Goal: Communication & Community: Answer question/provide support

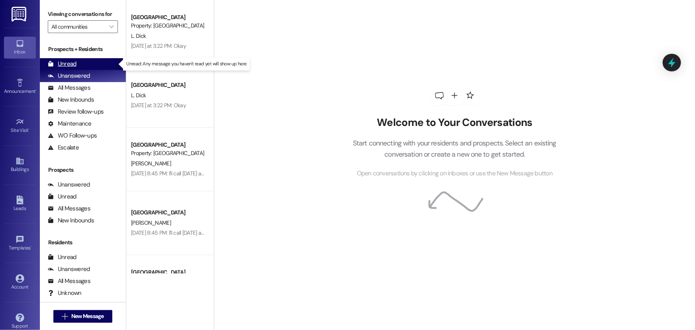
click at [81, 66] on div "Unread (0)" at bounding box center [83, 64] width 86 height 12
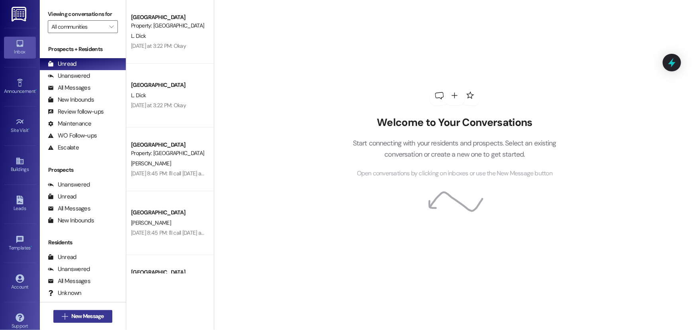
click at [76, 314] on span "New Message" at bounding box center [87, 316] width 33 height 8
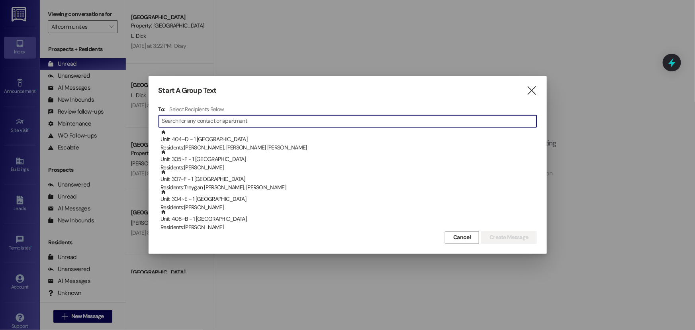
click at [189, 123] on input at bounding box center [349, 121] width 374 height 11
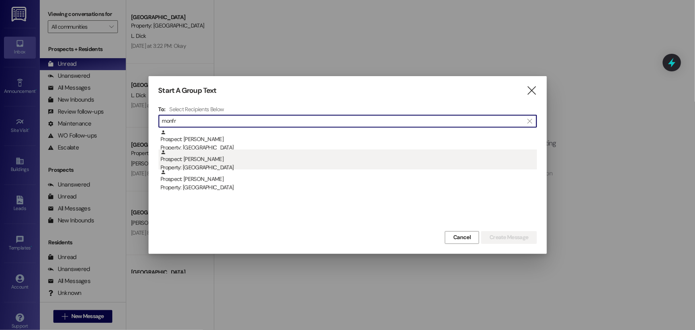
type input "monfr"
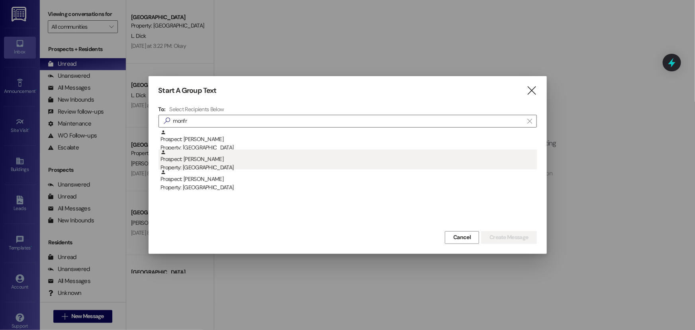
click at [253, 154] on div "Prospect: [PERSON_NAME] Property: [GEOGRAPHIC_DATA]" at bounding box center [349, 160] width 376 height 23
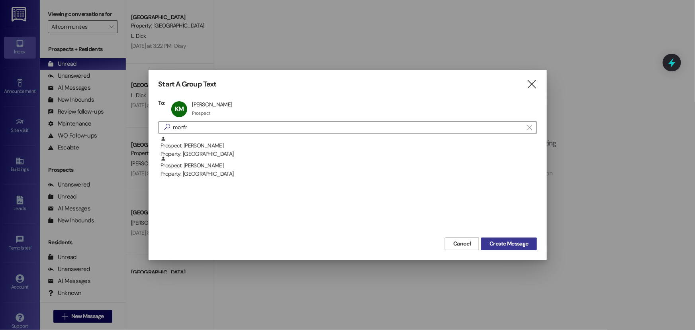
click at [506, 240] on span "Create Message" at bounding box center [509, 243] width 39 height 8
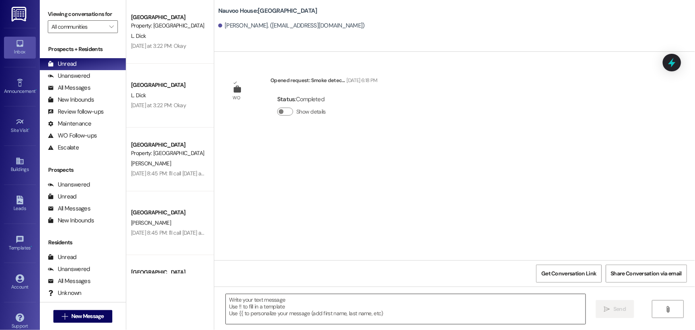
click at [302, 306] on textarea at bounding box center [406, 309] width 360 height 30
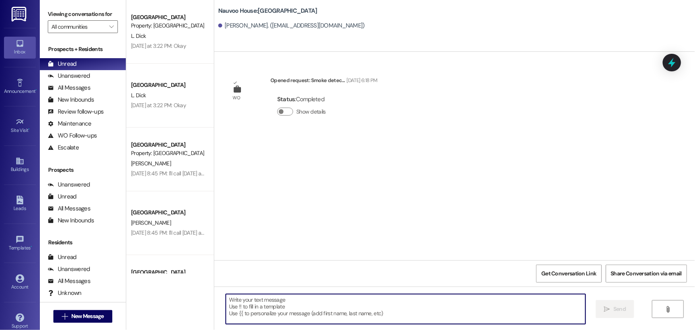
paste textarea "Good morning, Conor. This is Alix with [GEOGRAPHIC_DATA]. At this time, your le…"
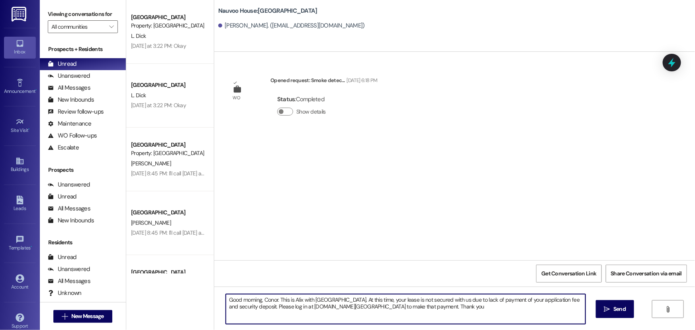
drag, startPoint x: 274, startPoint y: 298, endPoint x: 260, endPoint y: 298, distance: 13.9
click at [260, 298] on textarea "Good morning, Conor. This is Alix with [GEOGRAPHIC_DATA]. At this time, your le…" at bounding box center [406, 309] width 360 height 30
drag, startPoint x: 466, startPoint y: 307, endPoint x: 206, endPoint y: 291, distance: 259.9
click at [206, 291] on div "[GEOGRAPHIC_DATA] Prospect Property: [GEOGRAPHIC_DATA] [PERSON_NAME] [DATE] at …" at bounding box center [410, 165] width 569 height 330
click at [473, 307] on textarea "Good morning, [PERSON_NAME]. This is Alix with [GEOGRAPHIC_DATA]. At this time,…" at bounding box center [406, 309] width 360 height 30
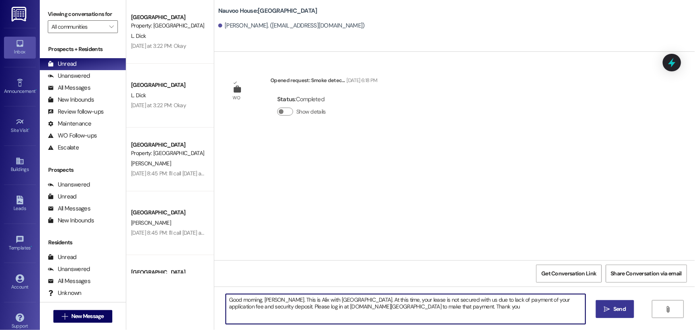
type textarea "Good morning, [PERSON_NAME]. This is Alix with [GEOGRAPHIC_DATA]. At this time,…"
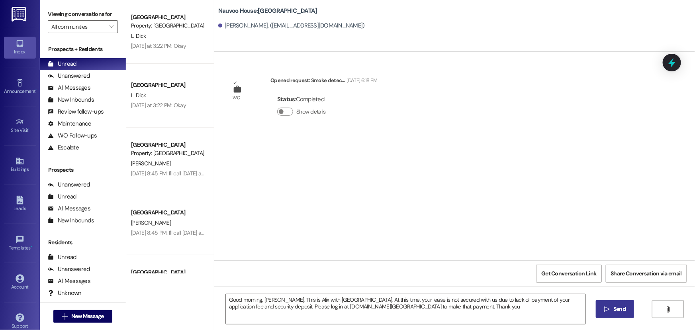
click at [610, 313] on span " Send" at bounding box center [615, 309] width 25 height 8
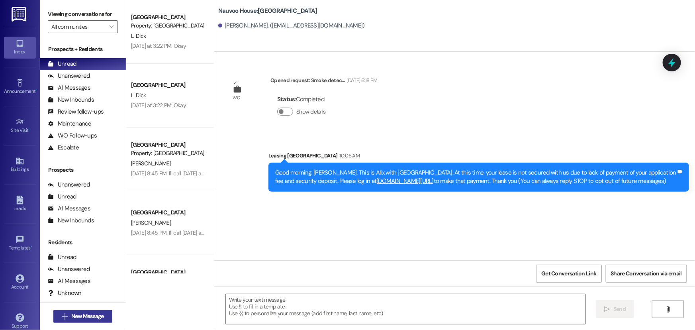
click at [74, 318] on span "New Message" at bounding box center [87, 316] width 33 height 8
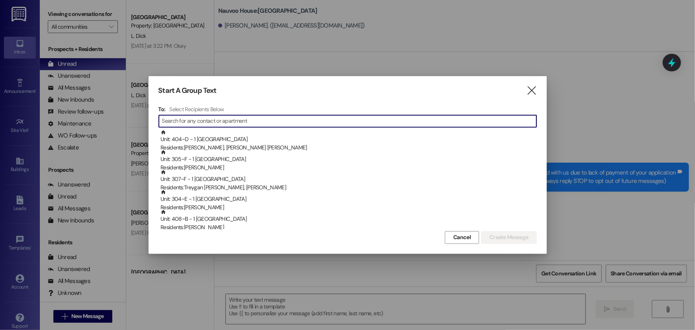
click at [199, 121] on input at bounding box center [349, 121] width 374 height 11
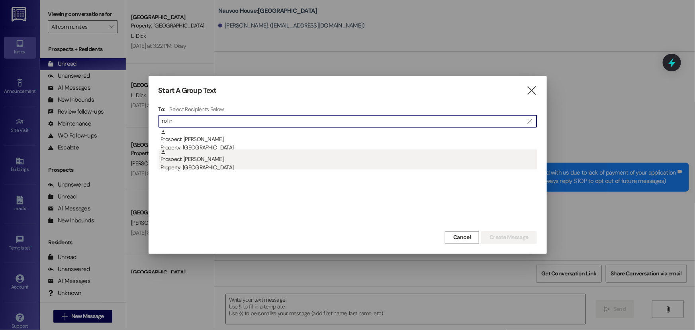
type input "rollin"
click at [213, 159] on div "Prospect: [PERSON_NAME] Property: [GEOGRAPHIC_DATA]" at bounding box center [349, 160] width 376 height 23
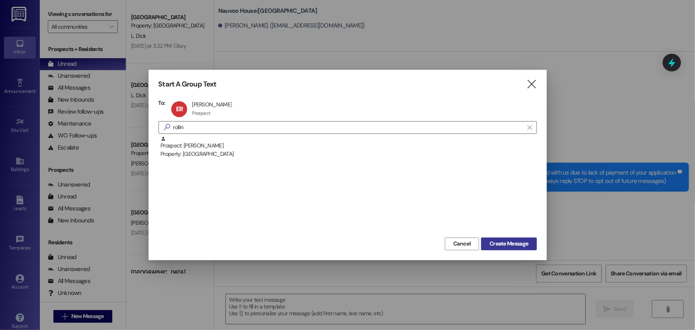
click at [504, 242] on span "Create Message" at bounding box center [509, 243] width 39 height 8
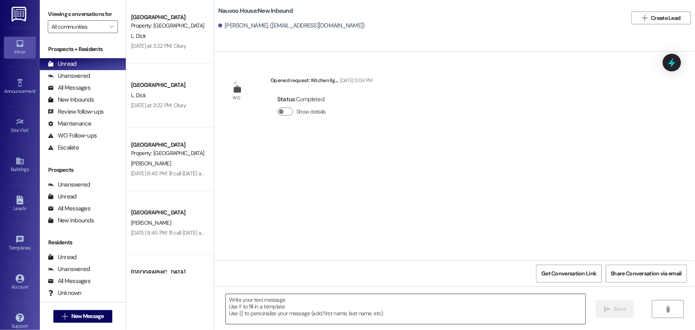
click at [261, 308] on textarea at bounding box center [406, 309] width 360 height 30
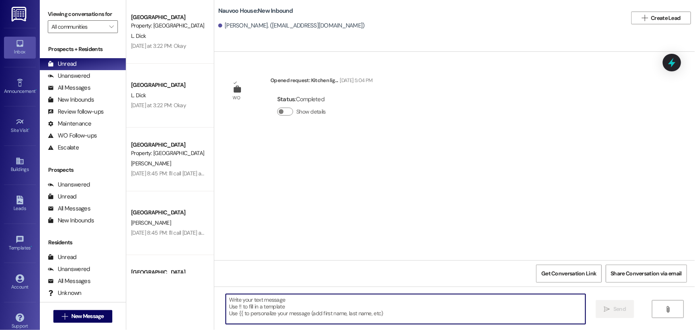
paste textarea "​Good morning, [PERSON_NAME]. This is Alix with [GEOGRAPHIC_DATA]. At this time…"
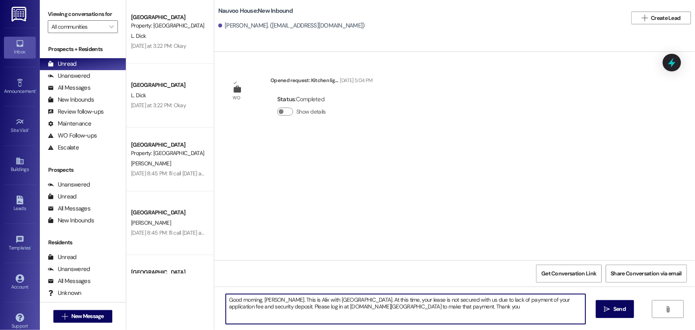
click at [270, 299] on textarea "​Good morning, [PERSON_NAME]. This is Alix with [GEOGRAPHIC_DATA]. At this time…" at bounding box center [406, 309] width 360 height 30
drag, startPoint x: 274, startPoint y: 299, endPoint x: 261, endPoint y: 298, distance: 12.4
click at [261, 298] on textarea "​Good morning, [PERSON_NAME]. This is Alix with [GEOGRAPHIC_DATA]. At this time…" at bounding box center [406, 309] width 360 height 30
drag, startPoint x: 475, startPoint y: 308, endPoint x: 210, endPoint y: 294, distance: 265.7
click at [214, 294] on div "​Good morning, [PERSON_NAME]. This is Alix with [GEOGRAPHIC_DATA]. At this time…" at bounding box center [454, 316] width 481 height 60
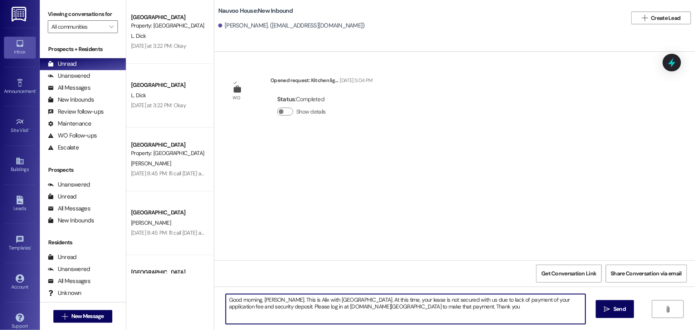
click at [488, 310] on textarea "​Good morning, [PERSON_NAME]. This is Alix with [GEOGRAPHIC_DATA]. At this time…" at bounding box center [406, 309] width 360 height 30
type textarea "​Good morning, [PERSON_NAME]. This is Alix with [GEOGRAPHIC_DATA]. At this time…"
click at [609, 310] on icon "" at bounding box center [607, 309] width 6 height 6
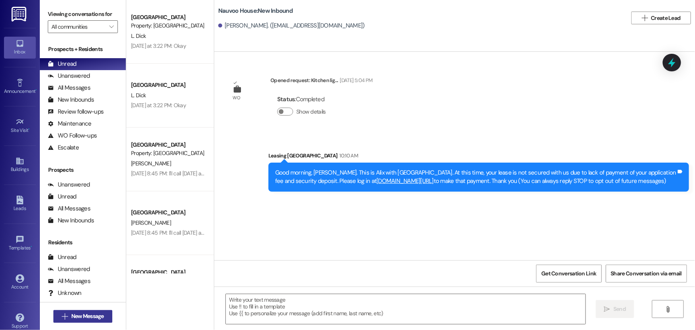
click at [91, 314] on span "New Message" at bounding box center [87, 316] width 33 height 8
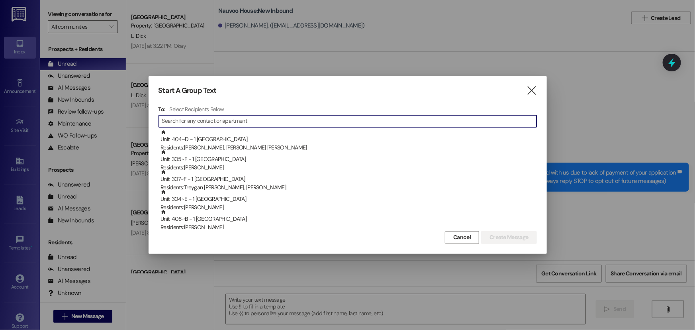
click at [231, 124] on input at bounding box center [349, 121] width 374 height 11
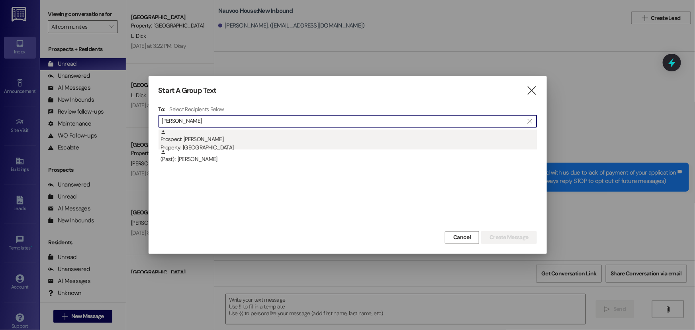
type input "[PERSON_NAME]"
click at [222, 141] on div "Prospect: [PERSON_NAME] Property: [GEOGRAPHIC_DATA]" at bounding box center [349, 140] width 376 height 23
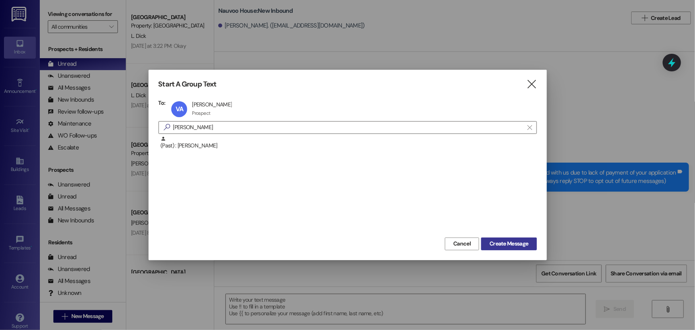
click at [500, 245] on span "Create Message" at bounding box center [509, 243] width 39 height 8
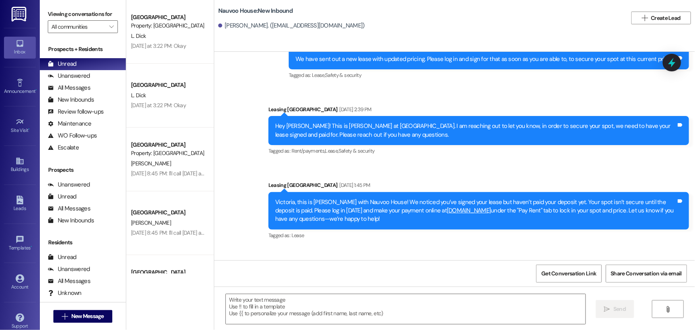
scroll to position [443, 0]
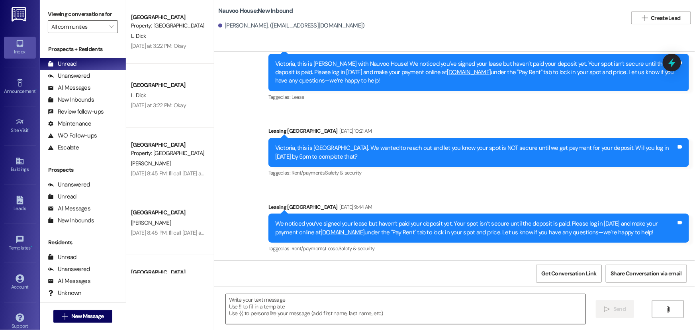
click at [243, 312] on textarea at bounding box center [406, 309] width 360 height 30
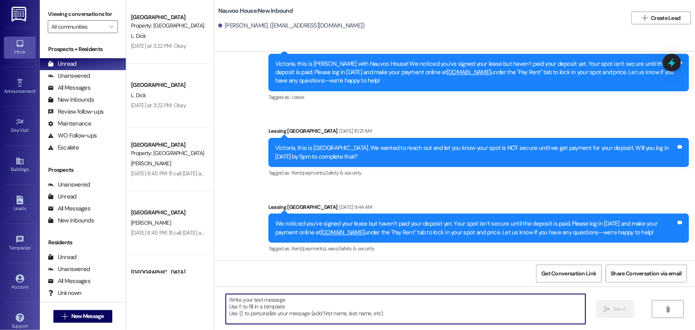
paste textarea "​​Good morning, [PERSON_NAME] [PERSON_NAME]. This is Alix with [GEOGRAPHIC_DATA…"
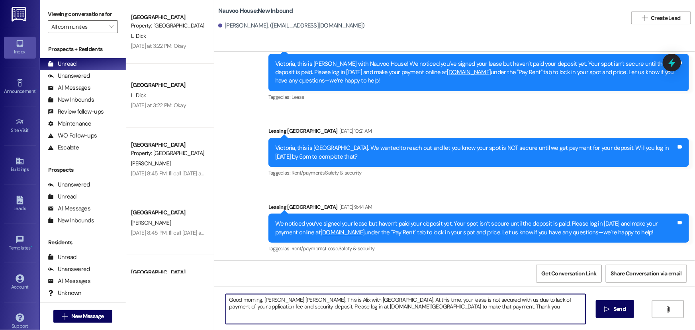
drag, startPoint x: 284, startPoint y: 297, endPoint x: 262, endPoint y: 301, distance: 22.6
click at [262, 301] on textarea "​​Good morning, [PERSON_NAME] [PERSON_NAME]. This is Alix with [GEOGRAPHIC_DATA…" at bounding box center [406, 309] width 360 height 30
drag, startPoint x: 486, startPoint y: 313, endPoint x: 208, endPoint y: 292, distance: 279.7
click at [208, 292] on div "[GEOGRAPHIC_DATA] Prospect Property: [GEOGRAPHIC_DATA] [PERSON_NAME] [DATE] at …" at bounding box center [410, 165] width 569 height 330
click at [487, 304] on textarea "​​Good morning, [PERSON_NAME]. This is Alix with [GEOGRAPHIC_DATA]. At this tim…" at bounding box center [406, 309] width 360 height 30
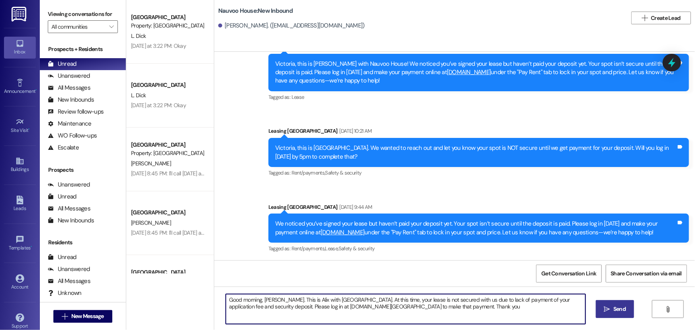
type textarea "​​Good morning, [PERSON_NAME]. This is Alix with [GEOGRAPHIC_DATA]. At this tim…"
click at [610, 310] on span " Send" at bounding box center [615, 309] width 25 height 8
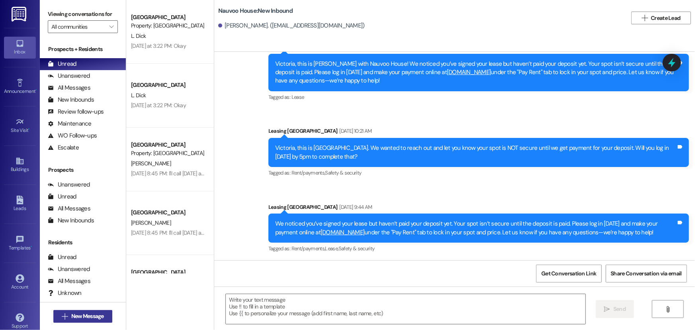
click at [53, 313] on button " New Message" at bounding box center [82, 316] width 59 height 13
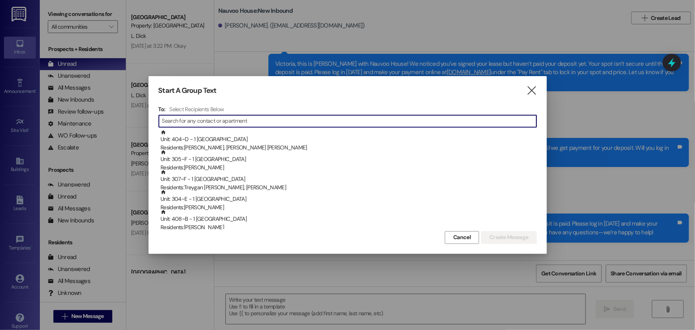
click at [188, 120] on input at bounding box center [349, 121] width 374 height 11
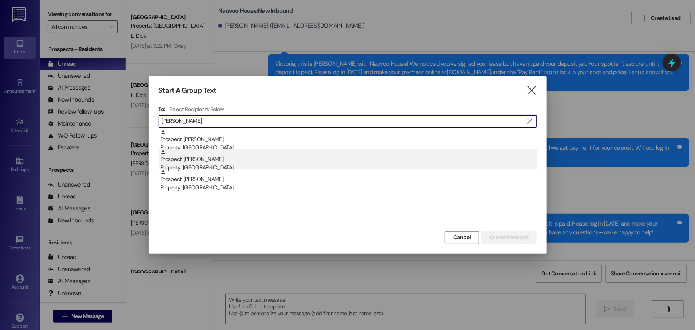
type input "[PERSON_NAME]"
click at [218, 160] on div "Prospect: [PERSON_NAME] Property: [GEOGRAPHIC_DATA]" at bounding box center [349, 160] width 376 height 23
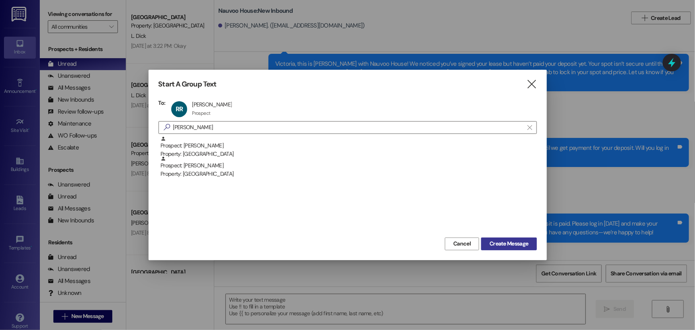
click at [513, 242] on span "Create Message" at bounding box center [509, 243] width 39 height 8
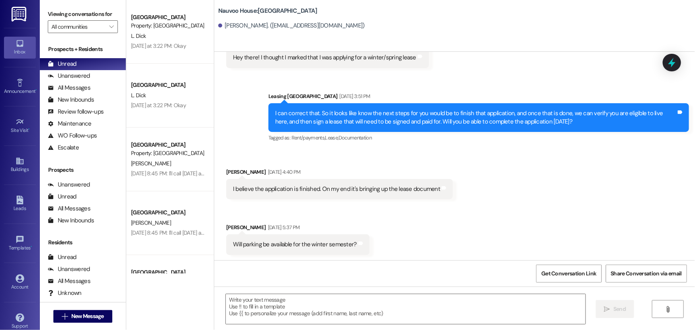
scroll to position [200, 0]
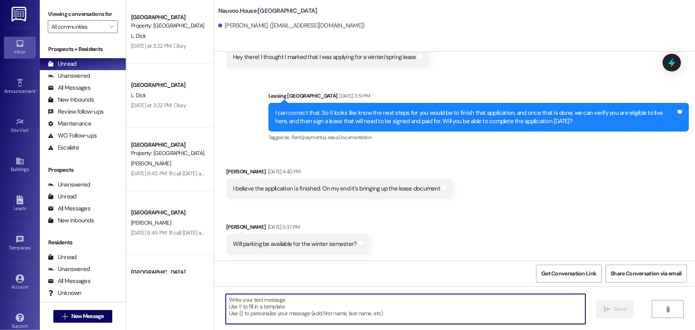
click at [264, 308] on textarea at bounding box center [406, 309] width 360 height 30
paste textarea "Hi [Resident's Name], I’m reaching out to let you know that your housing placem…"
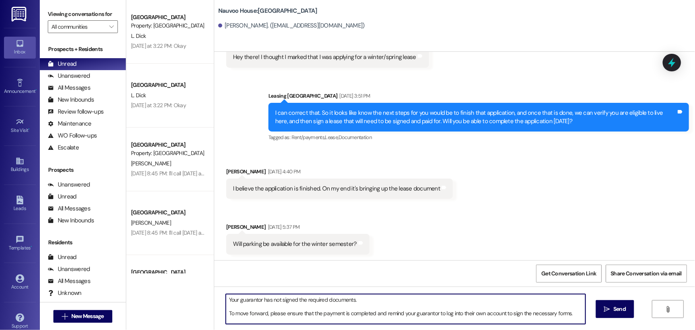
scroll to position [76, 0]
click at [231, 297] on textarea "Hi [Resident's Name], I’m reaching out to let you know that your housing placem…" at bounding box center [406, 309] width 360 height 30
drag, startPoint x: 272, startPoint y: 298, endPoint x: 231, endPoint y: 296, distance: 41.5
click at [231, 296] on textarea "Hi [Resident's Name], I’m reaching out to let you know that your housing placem…" at bounding box center [406, 309] width 360 height 30
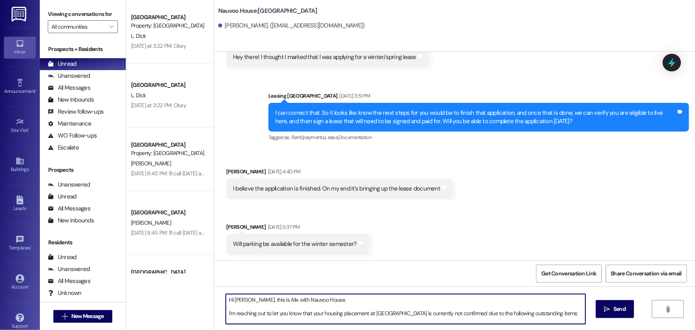
drag, startPoint x: 286, startPoint y: 317, endPoint x: 221, endPoint y: 291, distance: 69.2
click at [221, 291] on div "Hi [PERSON_NAME], this is Alix with Nauvoo House. I’m reaching out to let you k…" at bounding box center [454, 316] width 481 height 60
click at [342, 302] on textarea "Hi [PERSON_NAME], this is Alix with Nauvoo House. I’m reaching out to let you k…" at bounding box center [406, 309] width 360 height 30
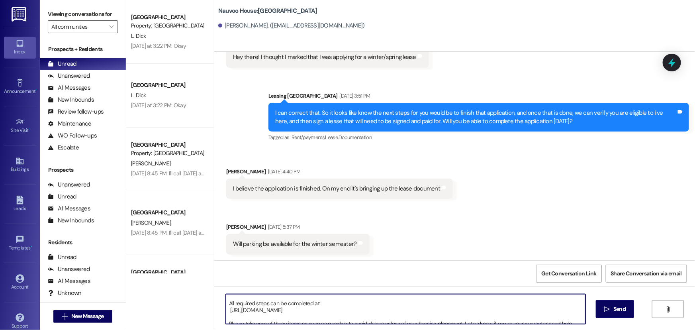
scroll to position [76, 0]
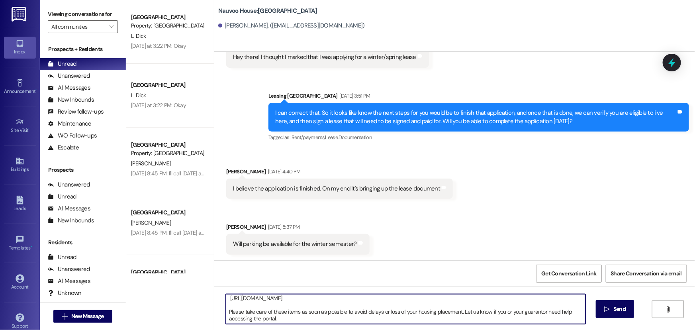
click at [292, 318] on textarea "Hi [PERSON_NAME], this is Alix with Nauvoo House. I’m reaching out to let you k…" at bounding box center [406, 309] width 360 height 30
type textarea "Hi [PERSON_NAME], this is Alix with Nauvoo House. I’m reaching out to let you k…"
click at [607, 310] on icon "" at bounding box center [607, 309] width 6 height 6
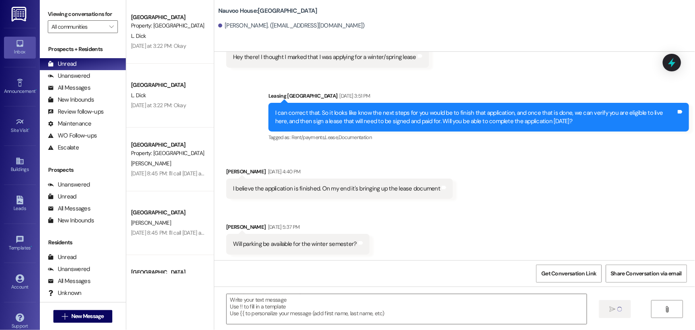
scroll to position [0, 0]
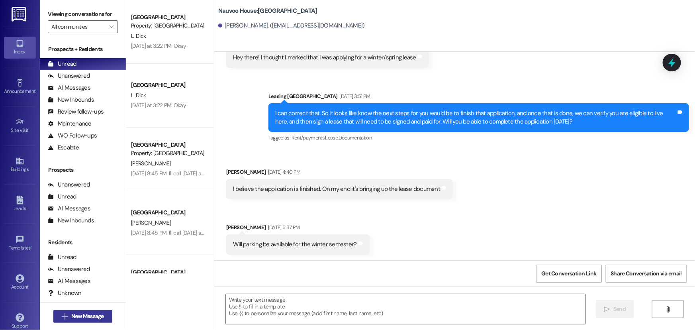
click at [90, 316] on span "New Message" at bounding box center [87, 316] width 33 height 8
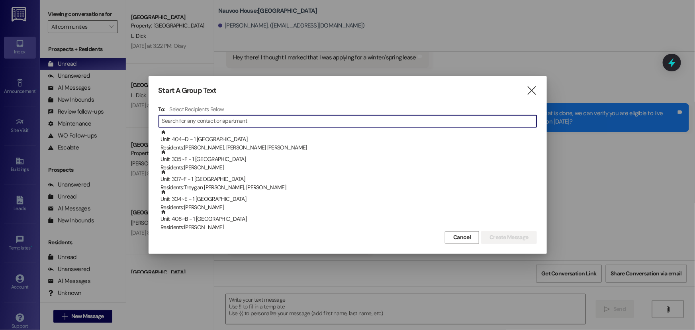
click at [182, 123] on input at bounding box center [349, 121] width 374 height 11
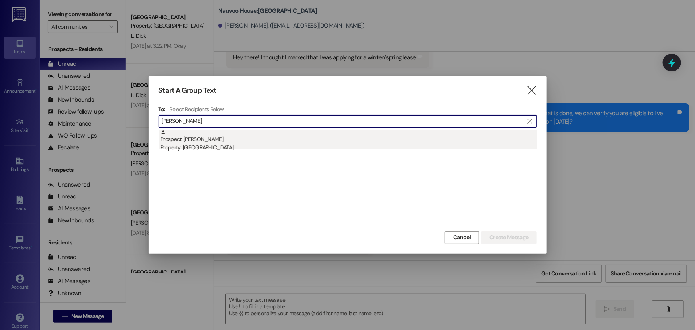
type input "[PERSON_NAME]"
click at [186, 143] on div "Prospect: [PERSON_NAME] Property: [GEOGRAPHIC_DATA]" at bounding box center [349, 140] width 376 height 23
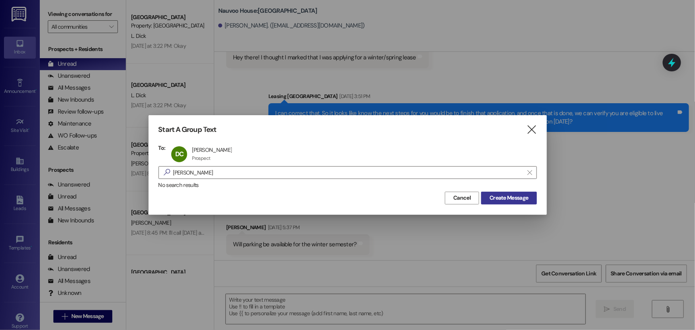
click at [519, 199] on span "Create Message" at bounding box center [509, 198] width 39 height 8
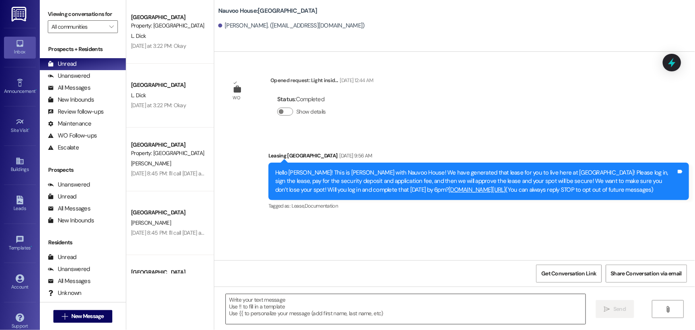
click at [276, 306] on textarea at bounding box center [406, 309] width 360 height 30
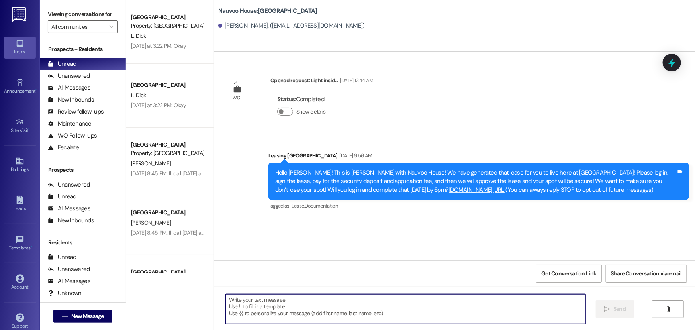
paste textarea "Hi [PERSON_NAME], this is Alix with Nauvoo House. I’m reaching out to let you k…"
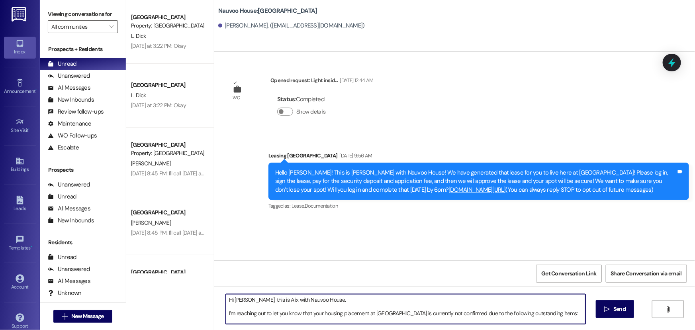
drag, startPoint x: 245, startPoint y: 298, endPoint x: 231, endPoint y: 299, distance: 14.8
click at [231, 299] on textarea "Hi [PERSON_NAME], this is Alix with Nauvoo House. I’m reaching out to let you k…" at bounding box center [406, 309] width 360 height 30
type textarea "Hi [PERSON_NAME], this is Alix with Nauvoo House. I’m reaching out to let you k…"
drag, startPoint x: 223, startPoint y: 302, endPoint x: 404, endPoint y: 331, distance: 182.7
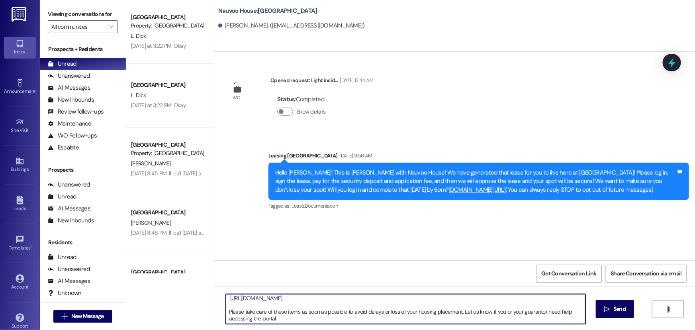
click at [404, 329] on html "Inbox Go to Inbox Announcement • Send A Text Announcement Site Visit • Go to Si…" at bounding box center [347, 165] width 695 height 330
click at [338, 305] on textarea "Hi [PERSON_NAME], this is Alix with Nauvoo House. I’m reaching out to let you k…" at bounding box center [406, 309] width 360 height 30
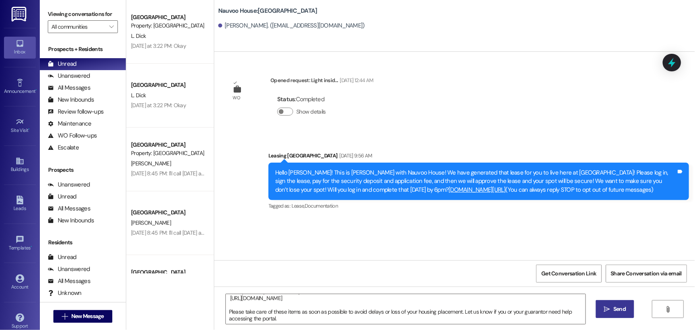
click at [617, 308] on span "Send" at bounding box center [619, 309] width 12 height 8
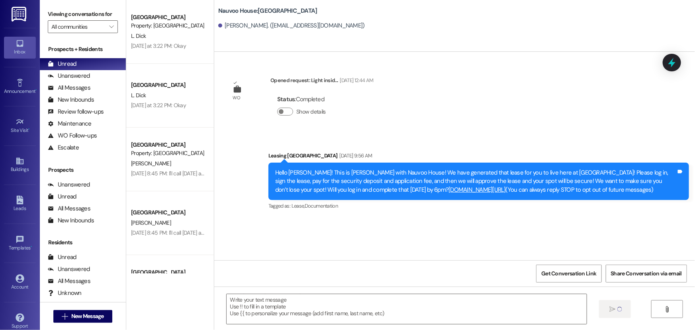
scroll to position [0, 0]
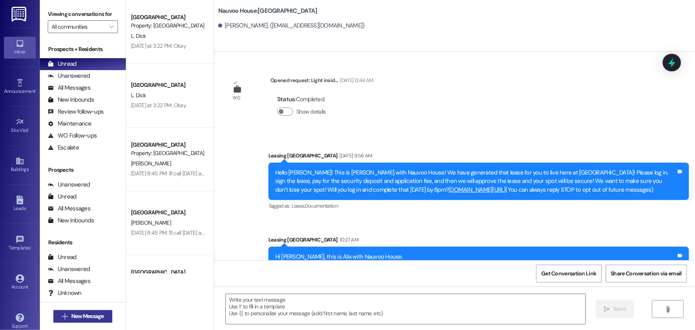
click at [79, 316] on span "New Message" at bounding box center [87, 316] width 33 height 8
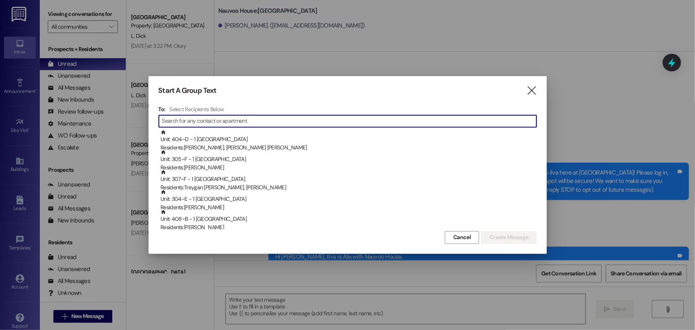
click at [182, 121] on input at bounding box center [349, 121] width 374 height 11
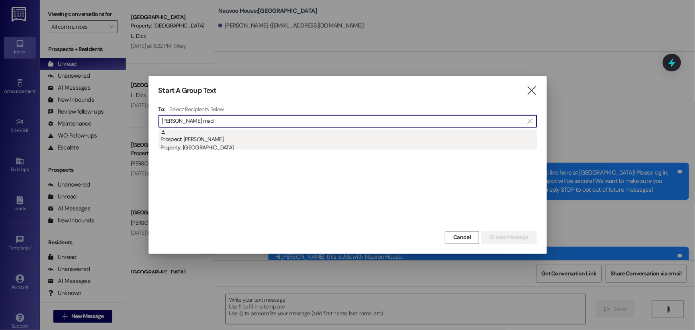
type input "[PERSON_NAME] mad"
click at [216, 143] on div "Property: [GEOGRAPHIC_DATA]" at bounding box center [349, 147] width 376 height 8
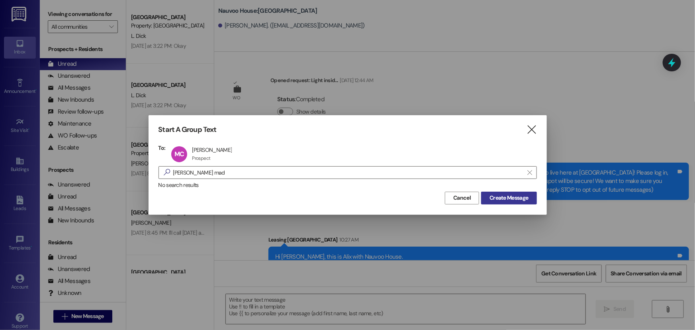
click at [508, 195] on span "Create Message" at bounding box center [509, 198] width 39 height 8
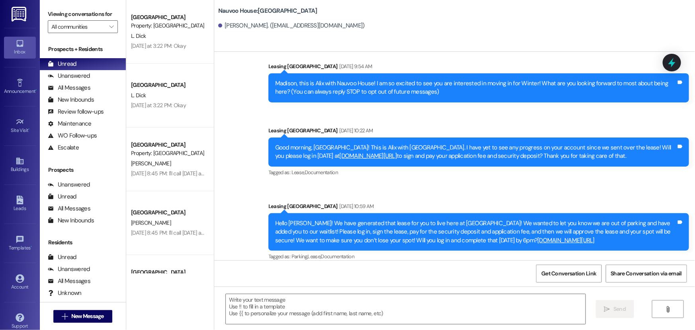
scroll to position [22, 0]
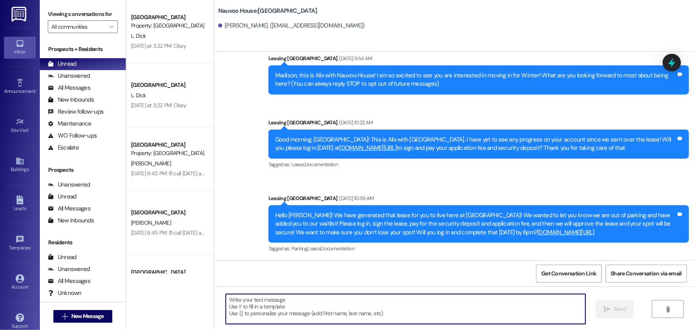
click at [265, 311] on textarea at bounding box center [406, 309] width 360 height 30
paste textarea "Hi [PERSON_NAME], this is Alix with Nauvoo House. I’m reaching out to let you k…"
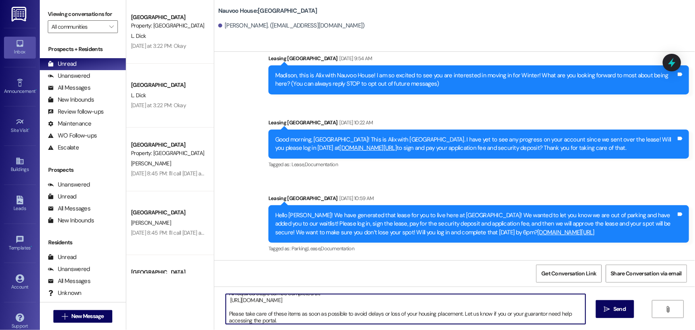
scroll to position [38, 0]
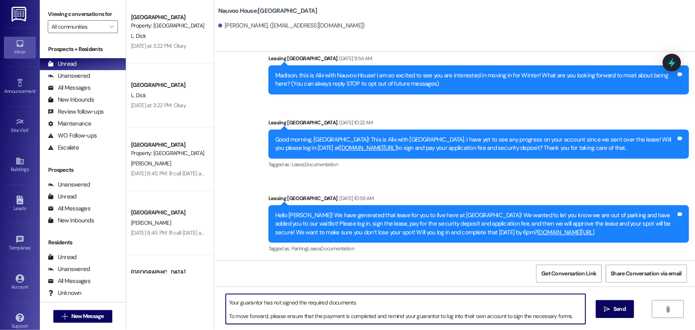
drag, startPoint x: 267, startPoint y: 302, endPoint x: 233, endPoint y: 302, distance: 33.9
click at [233, 302] on textarea "Hi [PERSON_NAME], this is Alix with Nauvoo House. I’m reaching out to let you k…" at bounding box center [406, 309] width 360 height 30
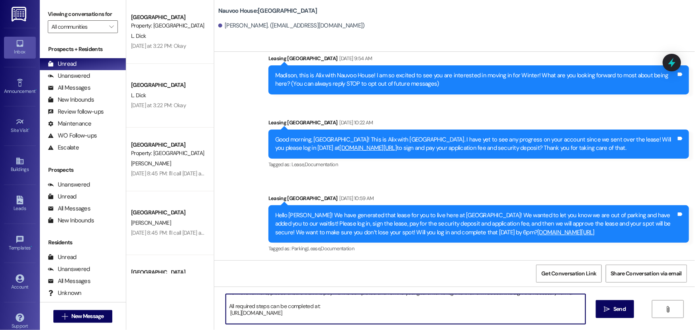
scroll to position [59, 0]
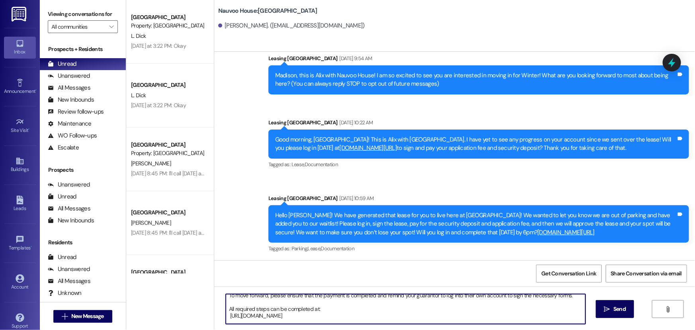
drag, startPoint x: 282, startPoint y: 315, endPoint x: 472, endPoint y: 304, distance: 190.7
click at [472, 304] on textarea "Hi [PERSON_NAME], this is Alix with Nauvoo House. I’m reaching out to let you k…" at bounding box center [406, 309] width 360 height 30
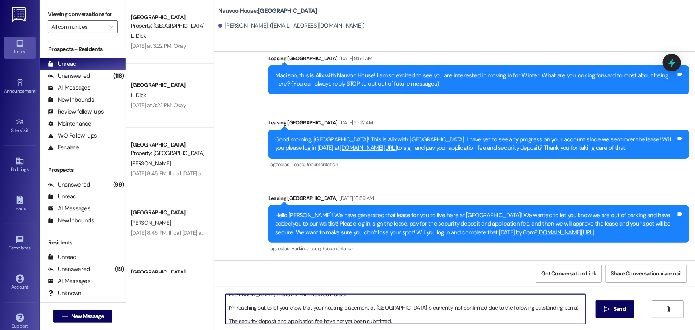
scroll to position [0, 0]
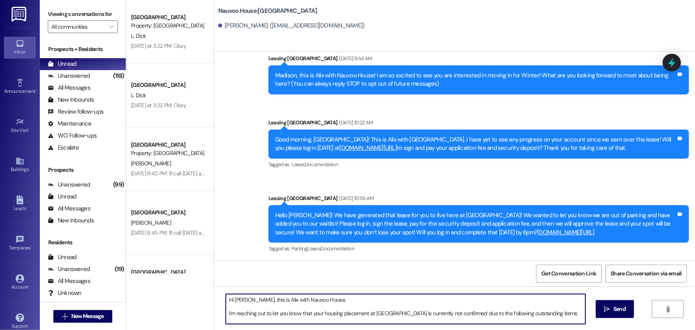
drag, startPoint x: 251, startPoint y: 298, endPoint x: 232, endPoint y: 294, distance: 19.1
click at [232, 294] on textarea "Hi [PERSON_NAME], this is Alix with Nauvoo House. I’m reaching out to let you k…" at bounding box center [406, 309] width 360 height 30
drag, startPoint x: 503, startPoint y: 310, endPoint x: 543, endPoint y: 312, distance: 40.7
click at [543, 312] on textarea "Hi [PERSON_NAME], this is Alix with Nauvoo House. I’m reaching out to let you k…" at bounding box center [406, 309] width 360 height 30
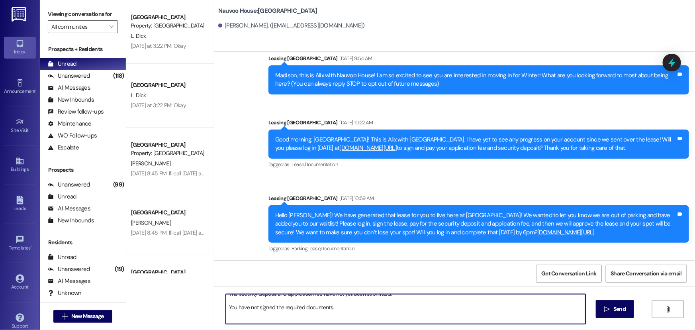
scroll to position [0, 0]
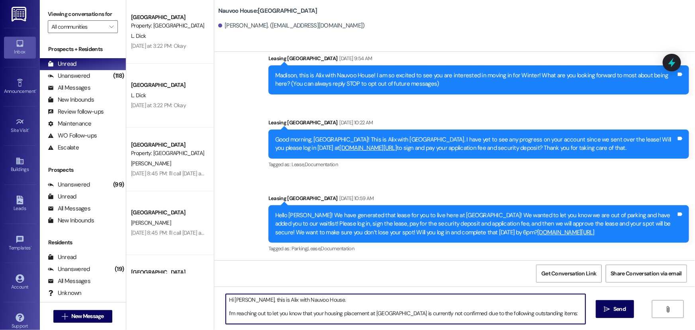
drag, startPoint x: 576, startPoint y: 318, endPoint x: 211, endPoint y: 282, distance: 367.1
click at [214, 282] on div "Sent via SMS Leasing [GEOGRAPHIC_DATA] [DATE] 9:54 AM Madison, this is Alix wit…" at bounding box center [454, 217] width 481 height 330
click at [332, 308] on textarea "Hi [PERSON_NAME], this is Alix with Nauvoo House. I’m reaching out to let you k…" at bounding box center [406, 309] width 360 height 30
type textarea "Hi [PERSON_NAME], this is Alix with Nauvoo House. I’m reaching out to let you k…"
click at [608, 311] on icon "" at bounding box center [607, 309] width 6 height 6
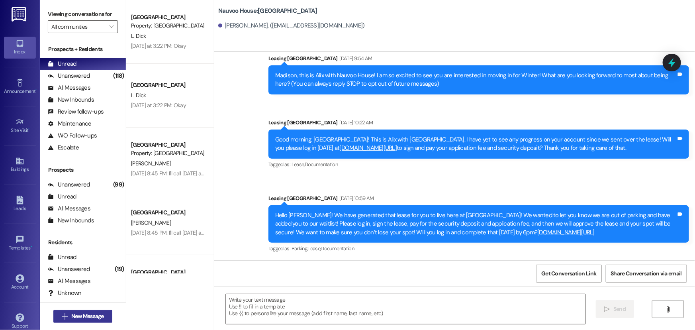
click at [86, 315] on span "New Message" at bounding box center [87, 316] width 33 height 8
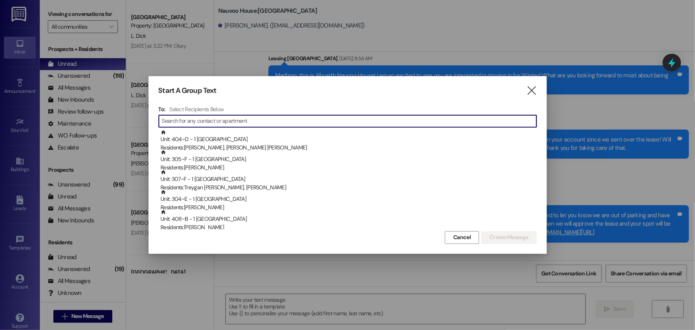
click at [186, 121] on input at bounding box center [349, 121] width 374 height 11
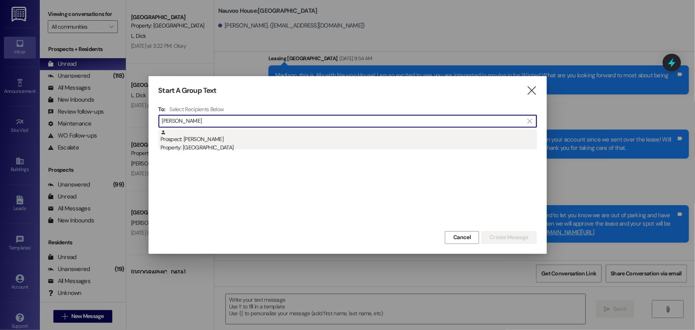
type input "[PERSON_NAME]"
click at [199, 141] on div "Prospect: [PERSON_NAME] Property: [GEOGRAPHIC_DATA]" at bounding box center [349, 140] width 376 height 23
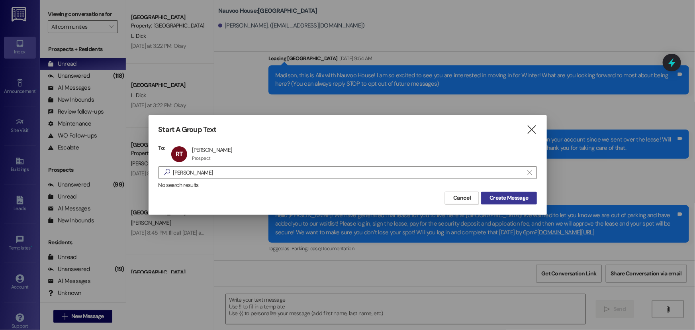
click at [517, 200] on span "Create Message" at bounding box center [509, 198] width 39 height 8
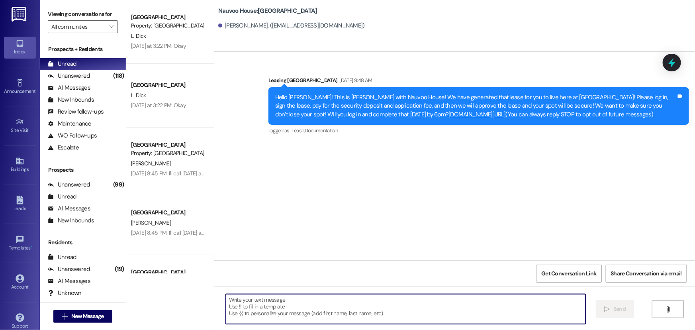
click at [283, 315] on textarea at bounding box center [406, 309] width 360 height 30
paste textarea "Hi [PERSON_NAME], this is Alix with Nauvoo House. I’m reaching out to let you k…"
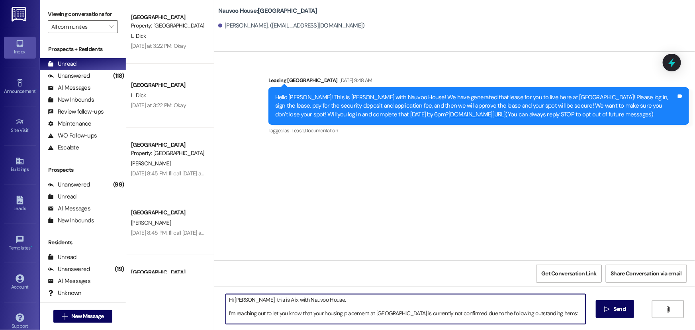
drag, startPoint x: 250, startPoint y: 296, endPoint x: 231, endPoint y: 297, distance: 18.8
click at [231, 297] on textarea "Hi [PERSON_NAME], this is Alix with Nauvoo House. I’m reaching out to let you k…" at bounding box center [406, 309] width 360 height 30
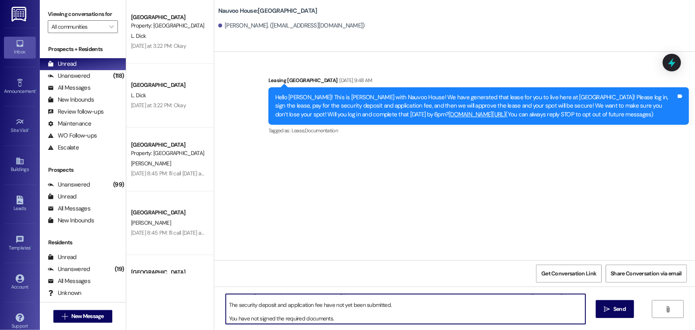
scroll to position [63, 0]
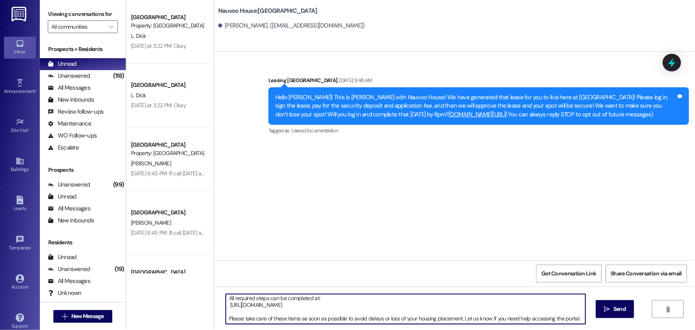
drag, startPoint x: 223, startPoint y: 298, endPoint x: 574, endPoint y: 329, distance: 352.7
click at [574, 329] on div "Hi [PERSON_NAME], this is Alix with Nauvoo House. I’m reaching out to let you k…" at bounding box center [454, 316] width 481 height 60
click at [484, 312] on textarea "Hi [PERSON_NAME], this is Alix with Nauvoo House. I’m reaching out to let you k…" at bounding box center [406, 309] width 360 height 30
type textarea "Hi [PERSON_NAME], this is Alix with Nauvoo House. I’m reaching out to let you k…"
click at [603, 308] on span " Send" at bounding box center [615, 309] width 25 height 8
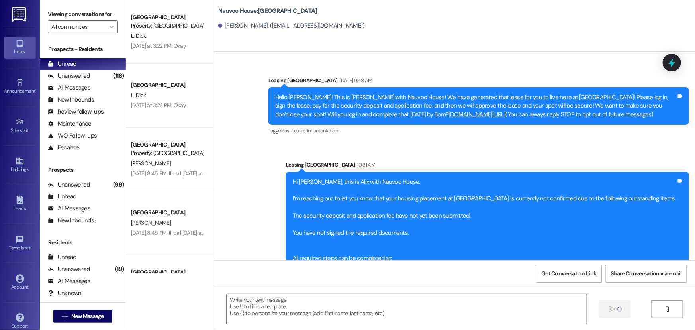
scroll to position [0, 0]
click at [84, 316] on span "New Message" at bounding box center [87, 316] width 33 height 8
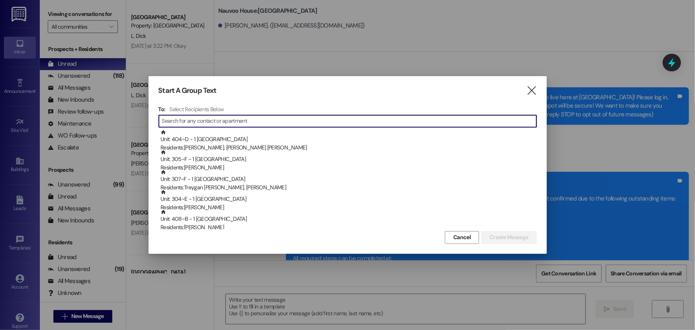
click at [185, 123] on input at bounding box center [349, 121] width 374 height 11
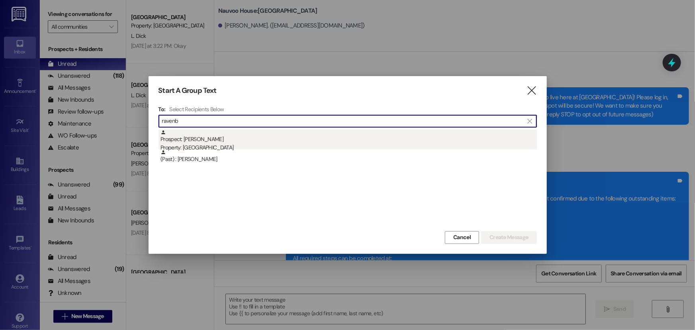
type input "ravenb"
click at [216, 136] on div "Prospect: [PERSON_NAME] Property: [GEOGRAPHIC_DATA]" at bounding box center [349, 140] width 376 height 23
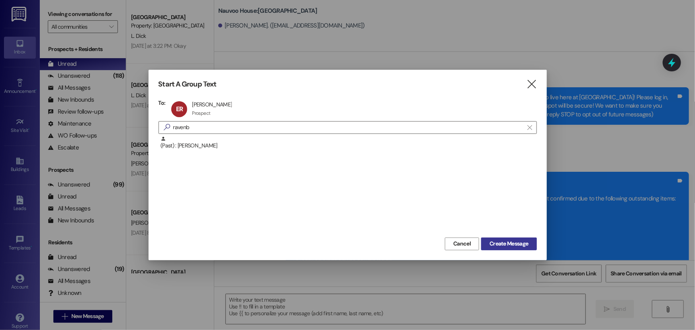
click at [498, 243] on span "Create Message" at bounding box center [509, 243] width 39 height 8
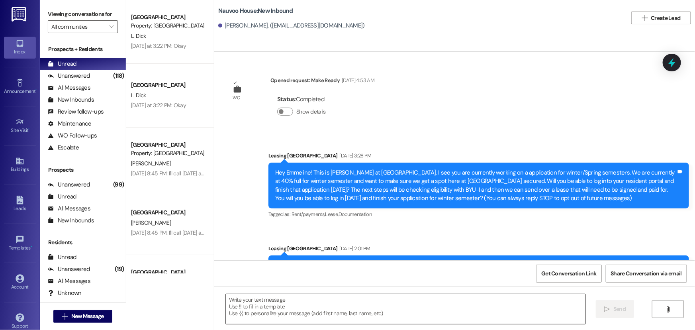
click at [261, 311] on textarea at bounding box center [406, 309] width 360 height 30
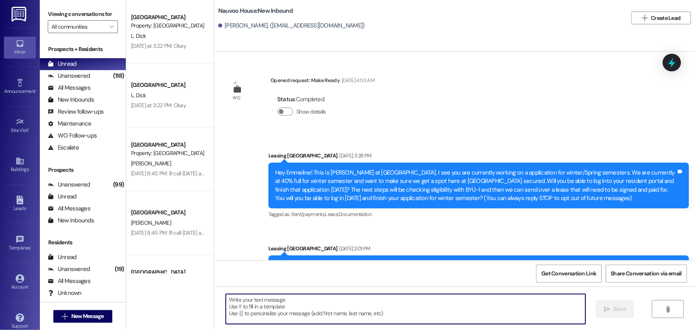
paste textarea "Hi [PERSON_NAME], this is Alix with Nauvoo House. I’m reaching out to let you k…"
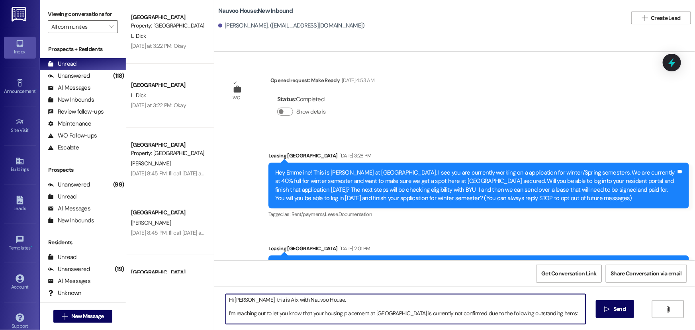
drag, startPoint x: 246, startPoint y: 298, endPoint x: 231, endPoint y: 298, distance: 14.7
click at [231, 298] on textarea "Hi [PERSON_NAME], this is Alix with Nauvoo House. I’m reaching out to let you k…" at bounding box center [406, 309] width 360 height 30
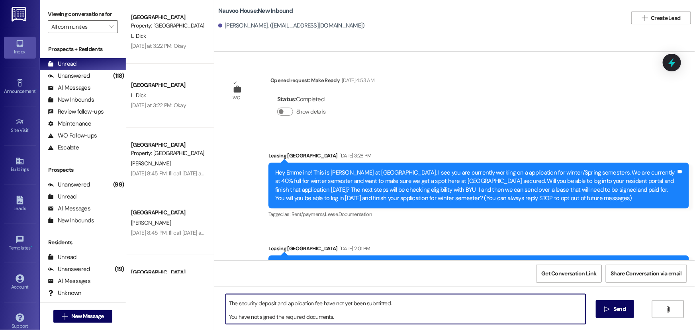
scroll to position [63, 0]
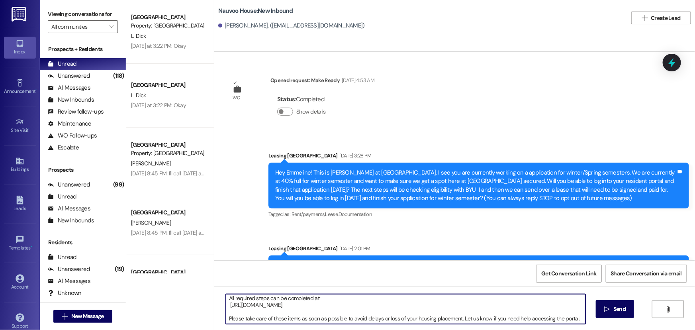
drag, startPoint x: 223, startPoint y: 302, endPoint x: 574, endPoint y: 326, distance: 351.8
click at [574, 326] on div "Hi [PERSON_NAME], this is Alix with Nauvoo House. I’m reaching out to let you k…" at bounding box center [454, 316] width 481 height 60
click at [521, 308] on textarea "Hi [PERSON_NAME], this is Alix with Nauvoo House. I’m reaching out to let you k…" at bounding box center [406, 309] width 360 height 30
type textarea "Hi [PERSON_NAME], this is Alix with Nauvoo House. I’m reaching out to let you k…"
click at [606, 308] on icon "" at bounding box center [607, 309] width 6 height 6
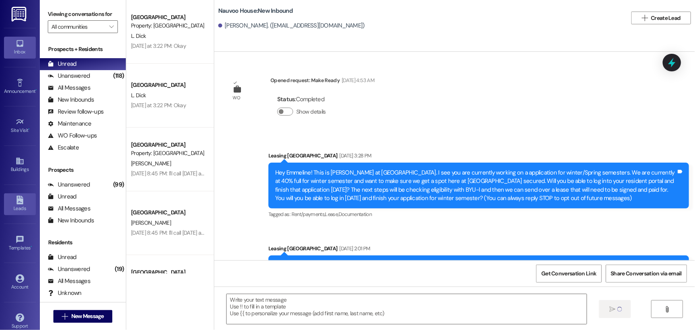
scroll to position [0, 0]
click at [83, 315] on span "New Message" at bounding box center [87, 316] width 33 height 8
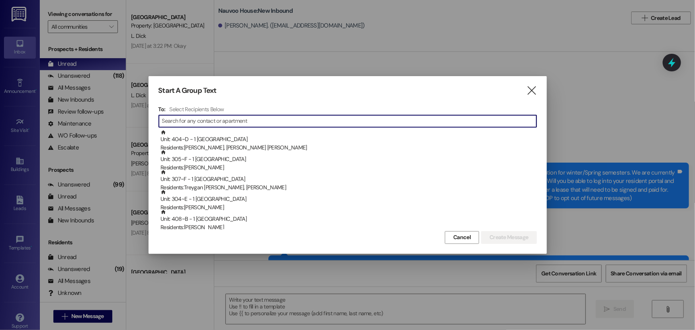
click at [177, 124] on input at bounding box center [349, 121] width 374 height 11
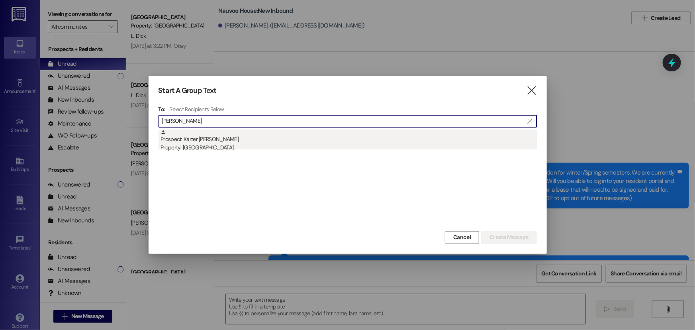
type input "[PERSON_NAME]"
click at [220, 142] on div "Prospect: Karter [PERSON_NAME] Property: [GEOGRAPHIC_DATA]" at bounding box center [349, 140] width 376 height 23
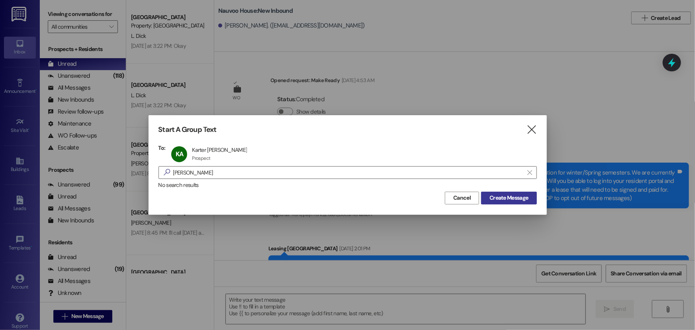
click at [494, 195] on span "Create Message" at bounding box center [509, 198] width 39 height 8
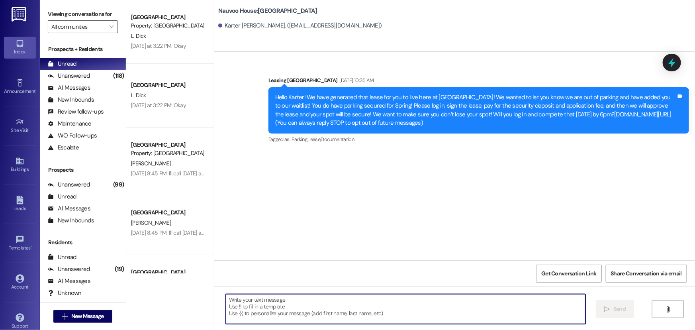
click at [242, 312] on textarea at bounding box center [406, 309] width 360 height 30
paste textarea "Hi [PERSON_NAME], this is Alix with Nauvoo House. I’m reaching out to let you k…"
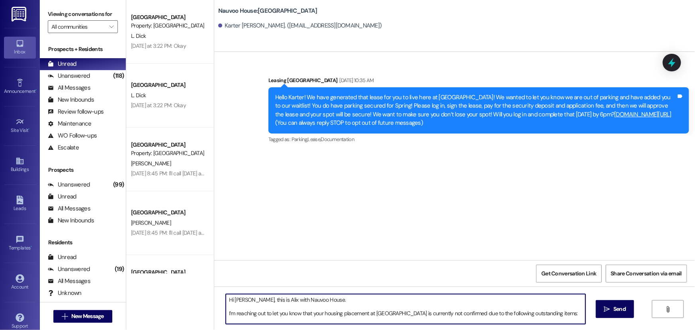
drag, startPoint x: 253, startPoint y: 300, endPoint x: 231, endPoint y: 300, distance: 21.1
click at [231, 300] on textarea "Hi [PERSON_NAME], this is Alix with Nauvoo House. I’m reaching out to let you k…" at bounding box center [406, 309] width 360 height 30
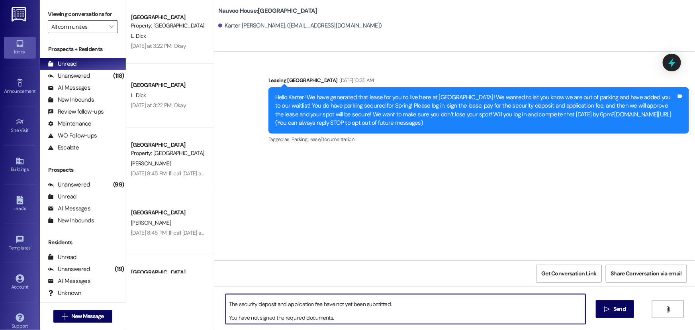
scroll to position [63, 0]
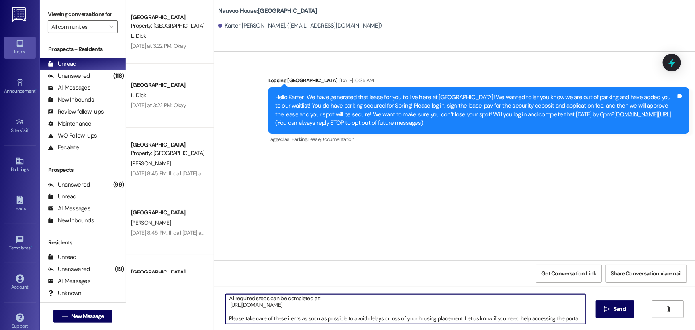
drag, startPoint x: 222, startPoint y: 301, endPoint x: 579, endPoint y: 339, distance: 358.5
click at [579, 329] on html "Inbox Go to Inbox Announcement • Send A Text Announcement Site Visit • Go to Si…" at bounding box center [347, 165] width 695 height 330
click at [521, 310] on textarea "Hi Karter, this is Alix with Nauvoo House. I’m reaching out to let you know tha…" at bounding box center [406, 309] width 360 height 30
type textarea "Hi Karter, this is Alix with Nauvoo House. I’m reaching out to let you know tha…"
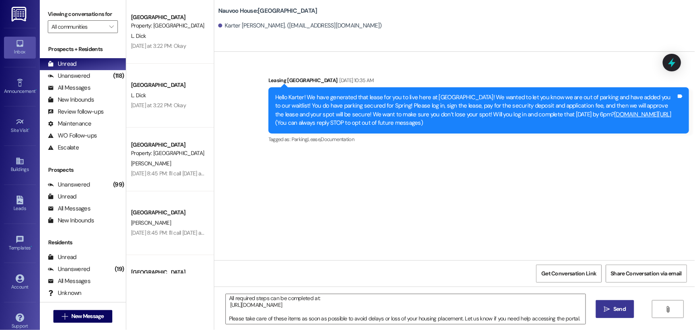
click at [603, 312] on span " Send" at bounding box center [615, 309] width 25 height 8
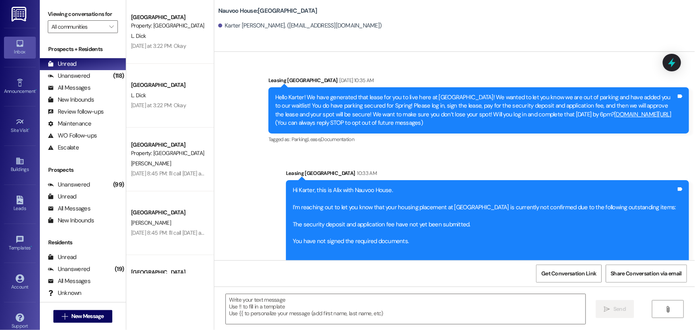
scroll to position [0, 0]
click at [71, 319] on span "New Message" at bounding box center [87, 316] width 33 height 8
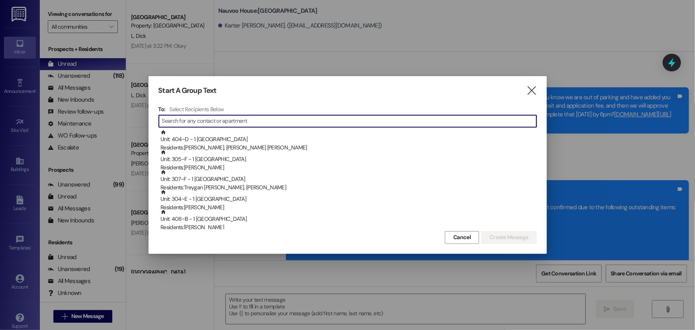
click at [187, 119] on input at bounding box center [349, 121] width 374 height 11
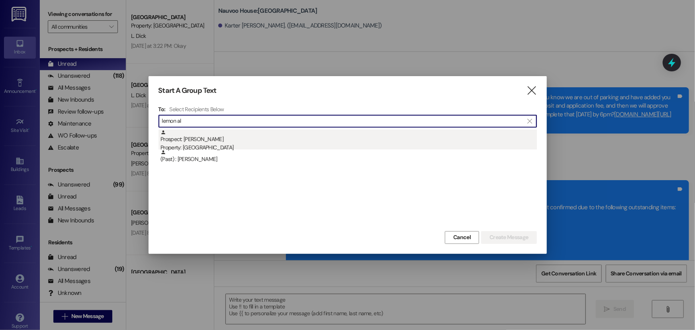
type input "lemon al"
click at [217, 139] on div "Prospect: [PERSON_NAME] Property: [GEOGRAPHIC_DATA]" at bounding box center [349, 140] width 376 height 23
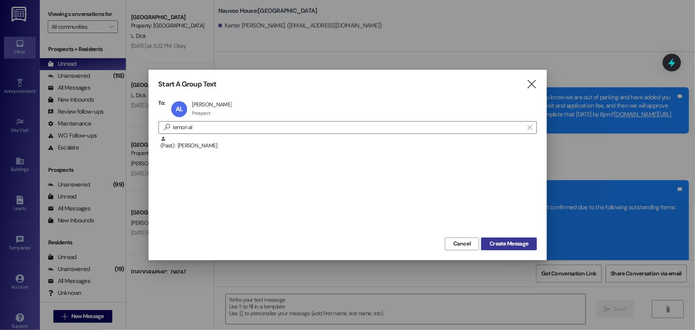
click at [508, 247] on span "Create Message" at bounding box center [509, 243] width 39 height 8
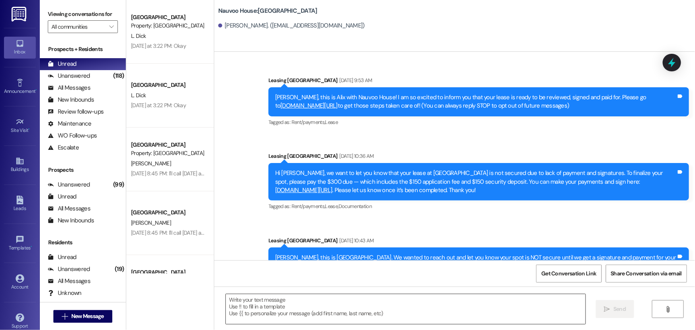
click at [267, 308] on textarea at bounding box center [406, 309] width 360 height 30
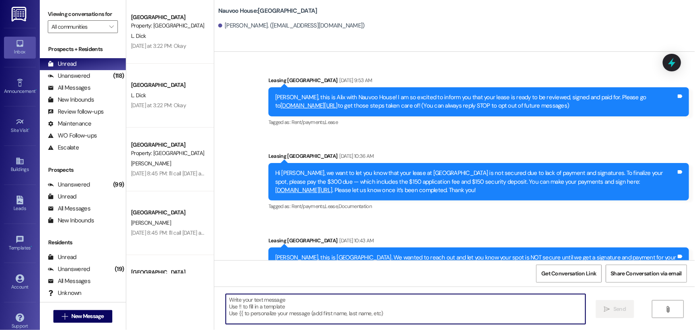
paste textarea "Hi Karter, this is Alix with Nauvoo House. I’m reaching out to let you know tha…"
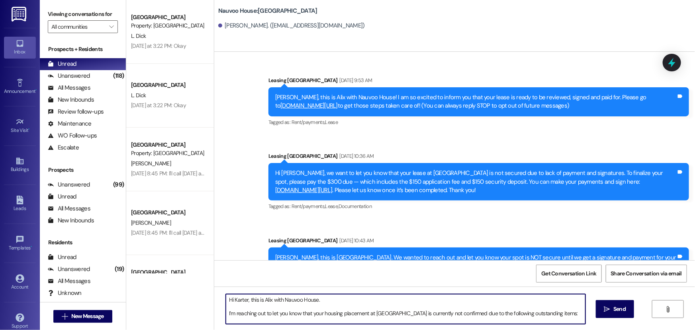
drag, startPoint x: 243, startPoint y: 297, endPoint x: 230, endPoint y: 296, distance: 12.8
click at [230, 296] on textarea "Hi Karter, this is Alix with Nauvoo House. I’m reaching out to let you know tha…" at bounding box center [406, 309] width 360 height 30
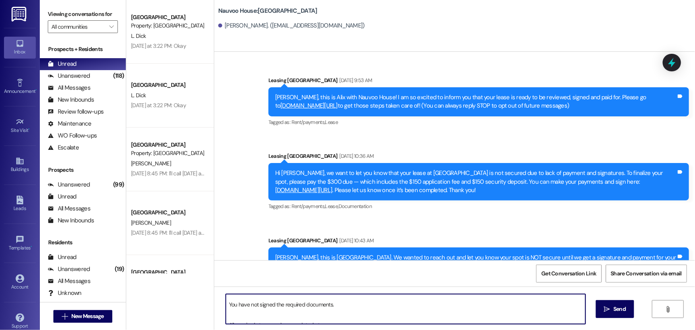
scroll to position [63, 0]
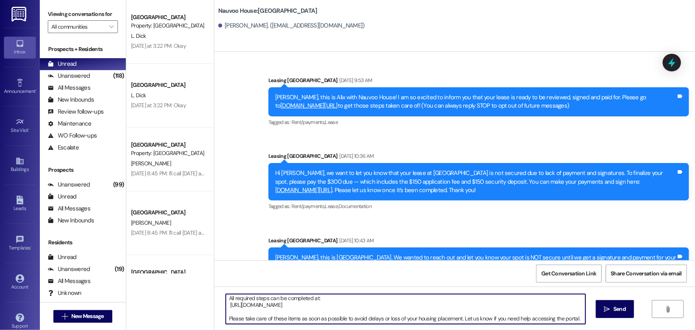
drag, startPoint x: 222, startPoint y: 299, endPoint x: 576, endPoint y: 329, distance: 355.4
click at [576, 329] on div "Hi [PERSON_NAME], this is Alix with Nauvoo House. I’m reaching out to let you k…" at bounding box center [454, 316] width 481 height 60
click at [506, 310] on textarea "Hi [PERSON_NAME], this is Alix with Nauvoo House. I’m reaching out to let you k…" at bounding box center [406, 309] width 360 height 30
type textarea "Hi [PERSON_NAME], this is Alix with Nauvoo House. I’m reaching out to let you k…"
click at [612, 308] on span "Send" at bounding box center [620, 309] width 16 height 8
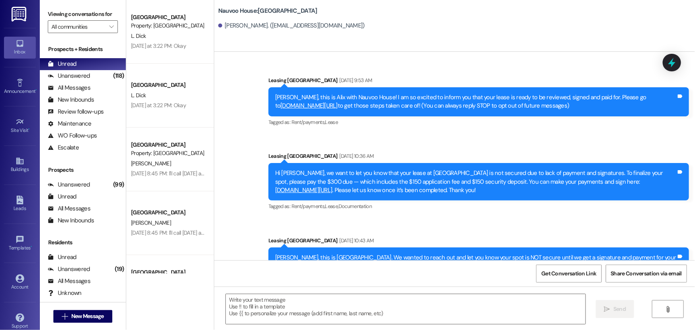
scroll to position [0, 0]
click at [70, 318] on span "New Message" at bounding box center [88, 316] width 36 height 8
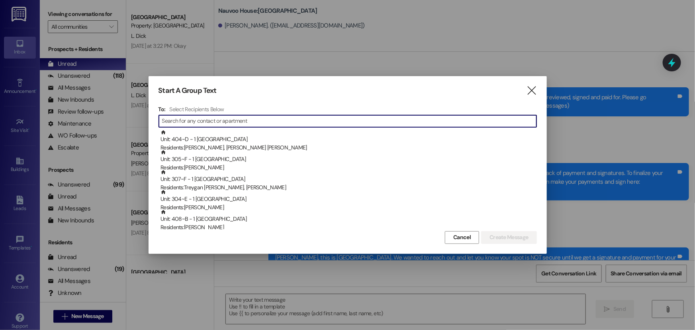
click at [247, 117] on input at bounding box center [349, 121] width 374 height 11
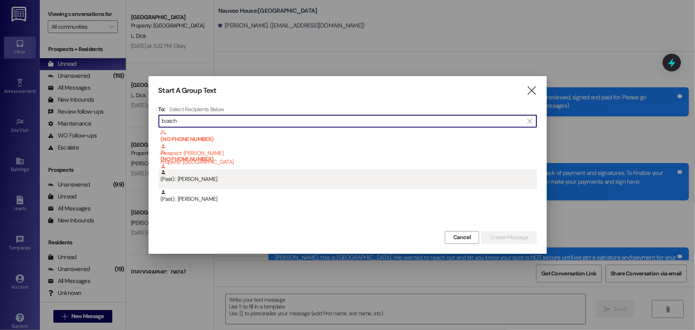
type input "bosch"
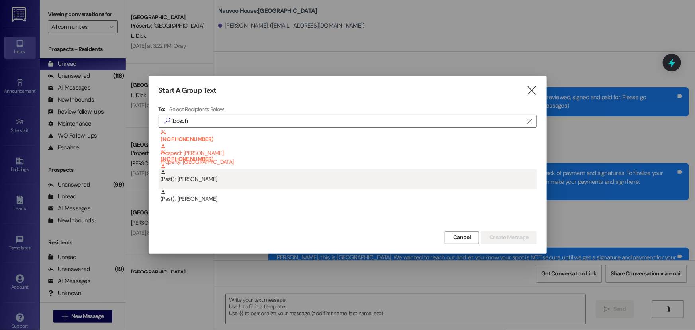
click at [233, 176] on div "(Past) : [PERSON_NAME]" at bounding box center [349, 176] width 376 height 14
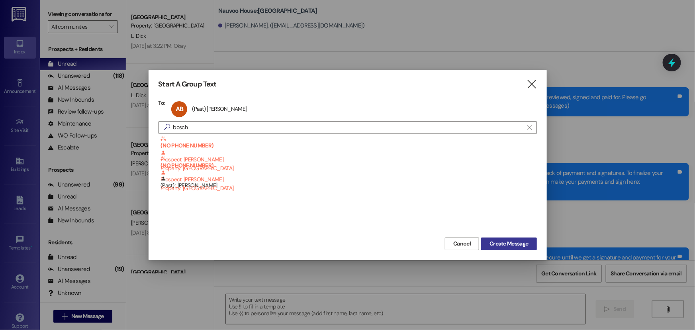
click at [501, 244] on span "Create Message" at bounding box center [509, 243] width 39 height 8
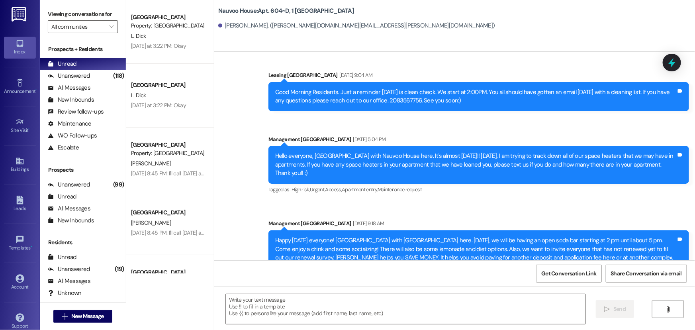
scroll to position [9001, 0]
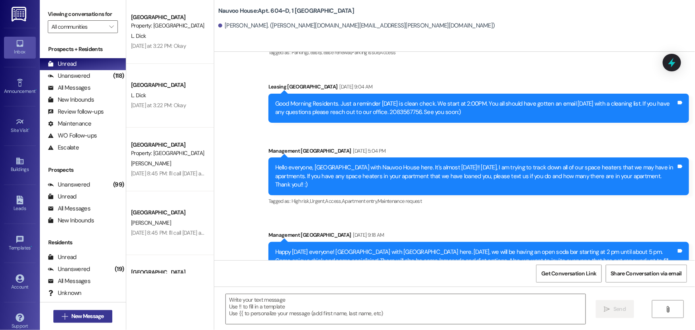
click at [86, 319] on span "New Message" at bounding box center [87, 316] width 33 height 8
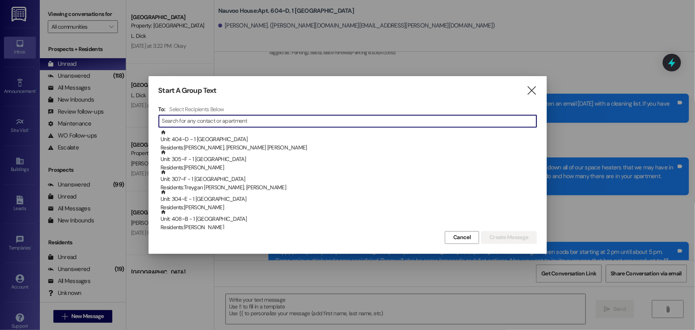
click at [190, 121] on input at bounding box center [349, 121] width 374 height 11
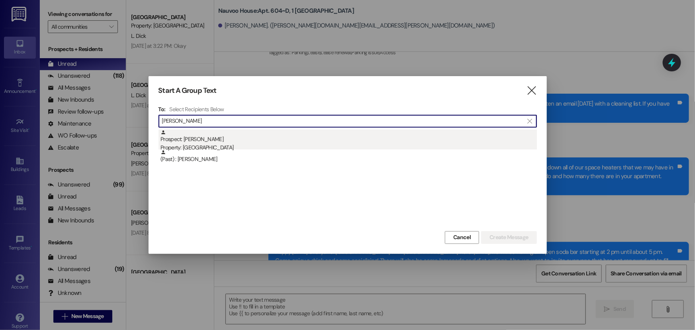
type input "[PERSON_NAME]"
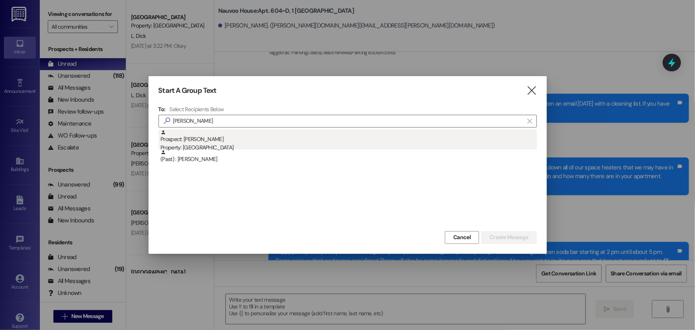
click at [225, 141] on div "Prospect: [PERSON_NAME] Property: [GEOGRAPHIC_DATA]" at bounding box center [349, 140] width 376 height 23
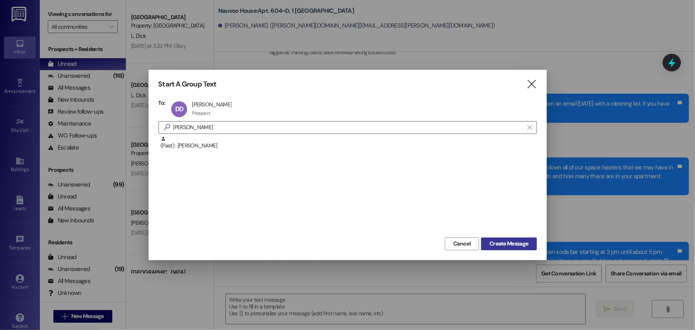
click at [504, 244] on span "Create Message" at bounding box center [509, 243] width 39 height 8
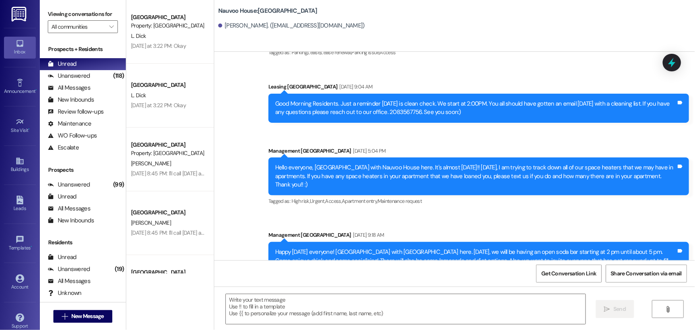
scroll to position [0, 0]
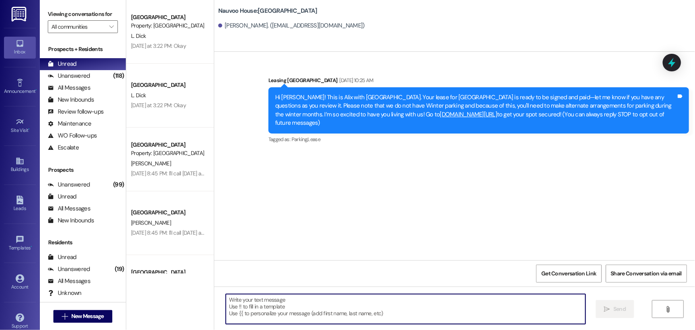
click at [240, 309] on textarea at bounding box center [406, 309] width 360 height 30
paste textarea "​Hi [PERSON_NAME], this is Alix with Nauvoo House. I’m reaching out to let you …"
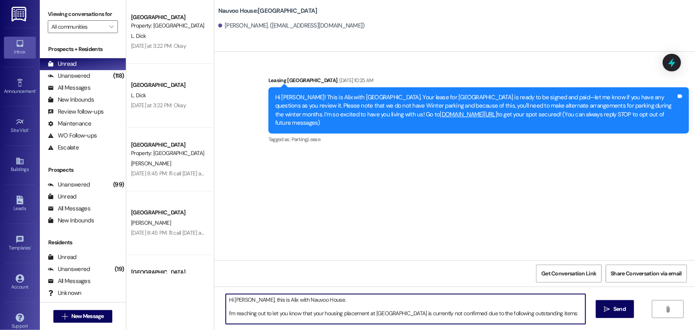
drag, startPoint x: 240, startPoint y: 296, endPoint x: 231, endPoint y: 298, distance: 8.8
click at [231, 298] on textarea "​Hi [PERSON_NAME], this is Alix with Nauvoo House. I’m reaching out to let you …" at bounding box center [406, 309] width 360 height 30
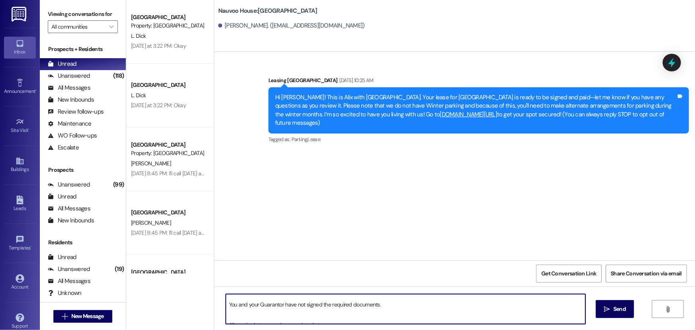
drag, startPoint x: 235, startPoint y: 303, endPoint x: 279, endPoint y: 306, distance: 43.9
click at [279, 306] on textarea "​Hi [PERSON_NAME], this is Alix with Nauvoo House. I’m reaching out to let you …" at bounding box center [406, 309] width 360 height 30
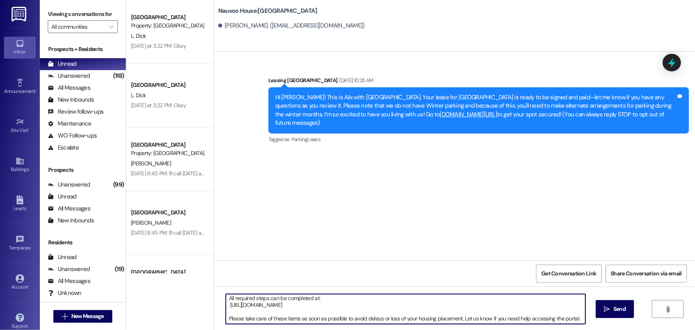
scroll to position [0, 0]
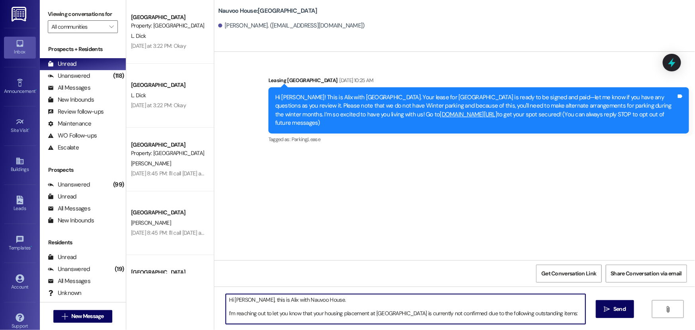
drag, startPoint x: 574, startPoint y: 316, endPoint x: 217, endPoint y: 275, distance: 359.7
click at [217, 275] on div "Sent via SMS Leasing [GEOGRAPHIC_DATA] [DATE] 10:25 AM Hi [PERSON_NAME]! This i…" at bounding box center [454, 217] width 481 height 330
click at [378, 308] on textarea "​Hi [PERSON_NAME], this is Alix with Nauvoo House. I’m reaching out to let you …" at bounding box center [406, 309] width 360 height 30
type textarea "​Hi [PERSON_NAME], this is Alix with Nauvoo House. I’m reaching out to let you …"
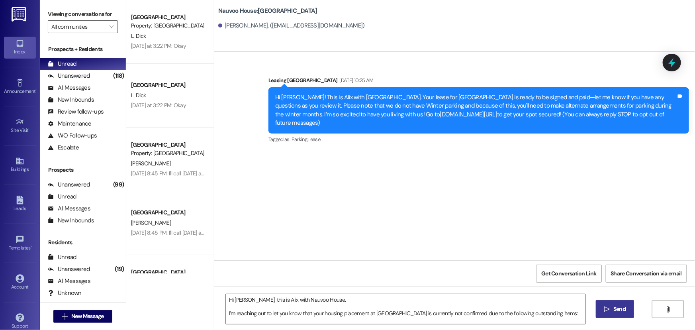
click at [609, 307] on icon "" at bounding box center [607, 309] width 6 height 6
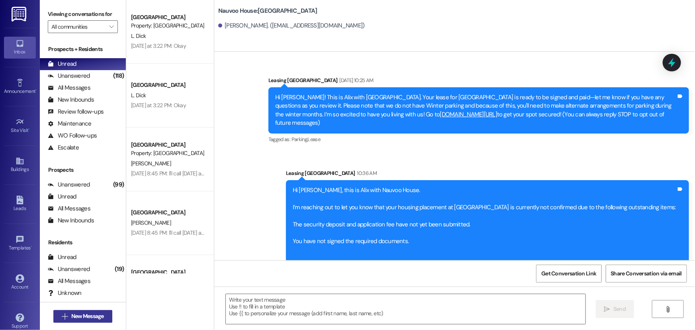
click at [70, 319] on span "New Message" at bounding box center [88, 316] width 36 height 8
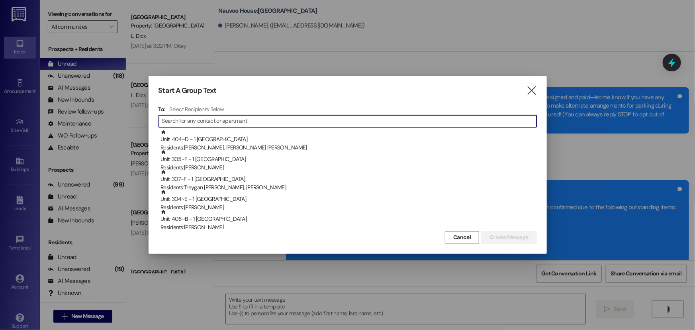
click at [195, 119] on input at bounding box center [349, 121] width 374 height 11
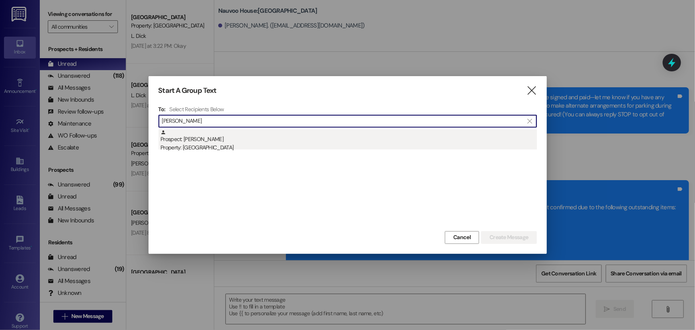
type input "[PERSON_NAME]"
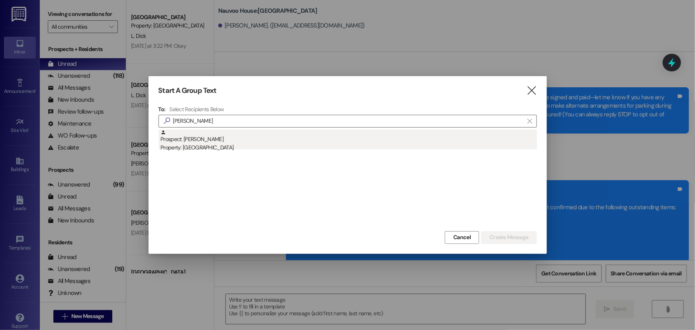
click at [204, 144] on div "Property: [GEOGRAPHIC_DATA]" at bounding box center [349, 147] width 376 height 8
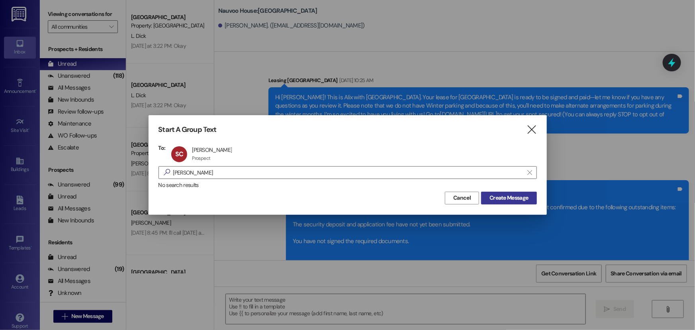
click at [510, 199] on span "Create Message" at bounding box center [509, 198] width 39 height 8
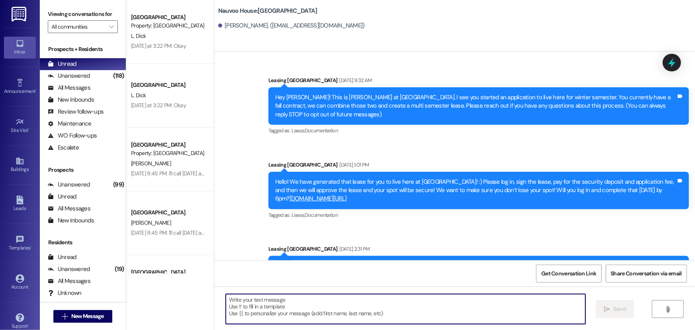
click at [258, 310] on textarea at bounding box center [406, 309] width 360 height 30
paste textarea "​Hi [PERSON_NAME], this is Alix with Nauvoo House. I’m reaching out to let you …"
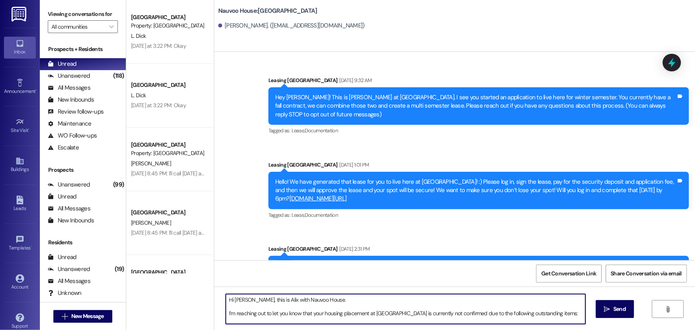
drag, startPoint x: 249, startPoint y: 299, endPoint x: 231, endPoint y: 300, distance: 17.9
click at [231, 300] on textarea "​Hi [PERSON_NAME], this is Alix with Nauvoo House. I’m reaching out to let you …" at bounding box center [406, 309] width 360 height 30
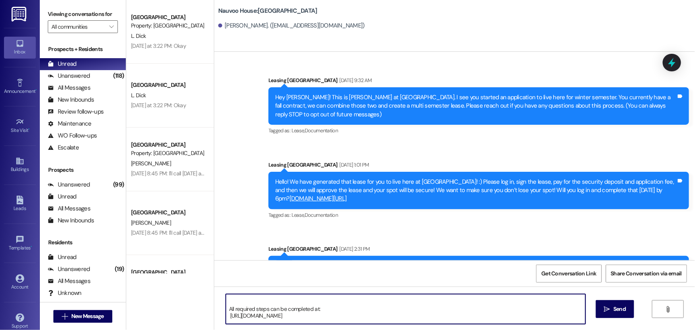
scroll to position [63, 0]
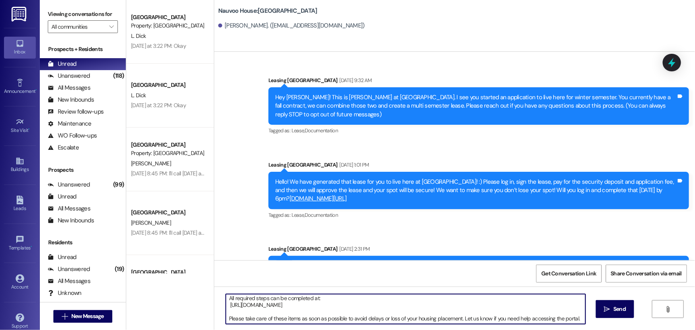
drag, startPoint x: 224, startPoint y: 298, endPoint x: 582, endPoint y: 334, distance: 359.5
click at [582, 329] on html "Inbox Go to Inbox Announcement • Send A Text Announcement Site Visit • Go to Si…" at bounding box center [347, 165] width 695 height 330
click at [548, 300] on textarea "​Hi [PERSON_NAME], this is [PERSON_NAME] with Nauvoo House. I’m reaching out to…" at bounding box center [406, 309] width 360 height 30
type textarea "​Hi [PERSON_NAME], this is [PERSON_NAME] with Nauvoo House. I’m reaching out to…"
click at [602, 306] on button " Send" at bounding box center [615, 309] width 39 height 18
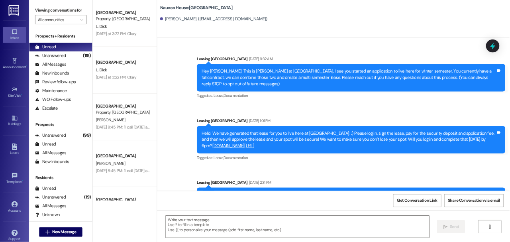
scroll to position [0, 0]
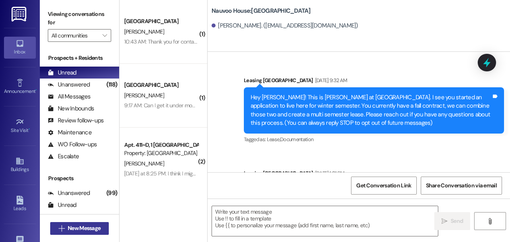
click at [76, 225] on span "New Message" at bounding box center [84, 228] width 33 height 8
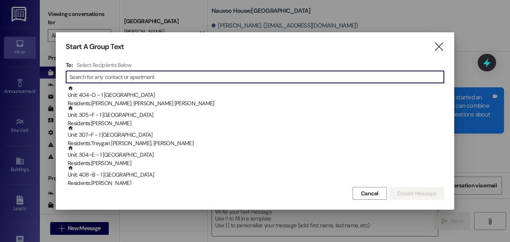
click at [111, 77] on input at bounding box center [256, 76] width 374 height 11
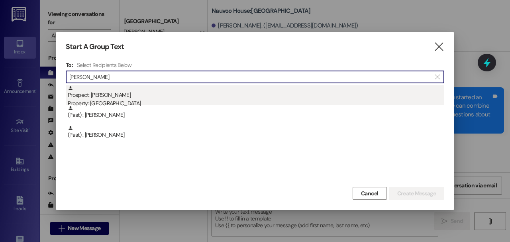
type input "[PERSON_NAME]"
click at [129, 93] on div "Prospect: [PERSON_NAME] Property: [GEOGRAPHIC_DATA]" at bounding box center [256, 96] width 376 height 23
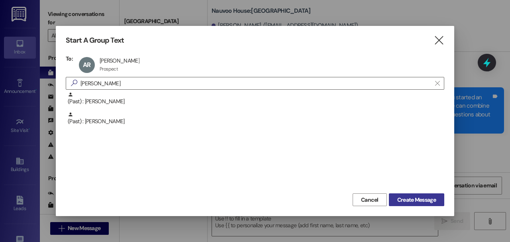
click at [402, 196] on span "Create Message" at bounding box center [416, 200] width 39 height 8
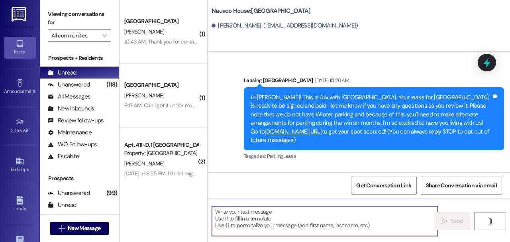
click at [254, 222] on textarea at bounding box center [325, 221] width 226 height 30
paste textarea "Hi [PERSON_NAME], this is Alix with Nauvoo House. I’m reaching out to let you k…"
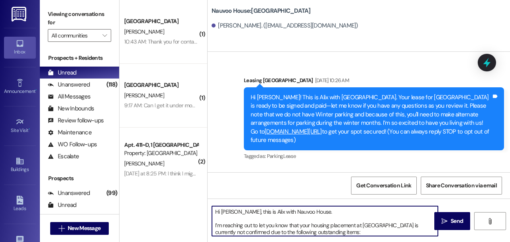
drag, startPoint x: 238, startPoint y: 208, endPoint x: 221, endPoint y: 212, distance: 18.1
click at [221, 212] on textarea "Hi [PERSON_NAME], this is Alix with Nauvoo House. I’m reaching out to let you k…" at bounding box center [325, 221] width 226 height 30
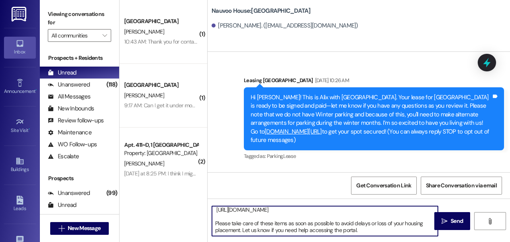
scroll to position [1, 0]
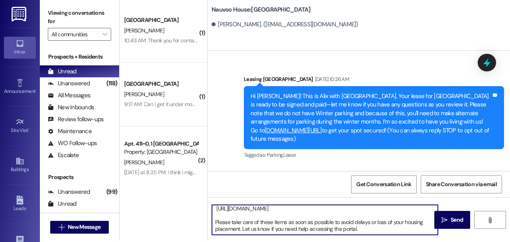
drag, startPoint x: 215, startPoint y: 211, endPoint x: 365, endPoint y: 242, distance: 153.3
click at [365, 242] on html "Inbox Go to Inbox Announcement • Send A Text Announcement Site Visit • Go to Si…" at bounding box center [255, 121] width 510 height 242
click at [369, 231] on textarea "Hi [PERSON_NAME], this is Alix with Nauvoo House. I’m reaching out to let you k…" at bounding box center [325, 220] width 226 height 30
click at [387, 221] on textarea "Hi [PERSON_NAME], this is Alix with Nauvoo House. I’m reaching out to let you k…" at bounding box center [325, 220] width 226 height 30
type textarea "Hi [PERSON_NAME], this is Alix with Nauvoo House. I’m reaching out to let you k…"
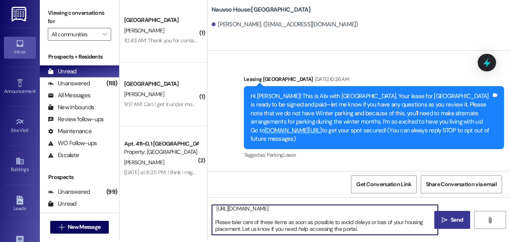
click at [445, 221] on span " Send" at bounding box center [452, 220] width 25 height 8
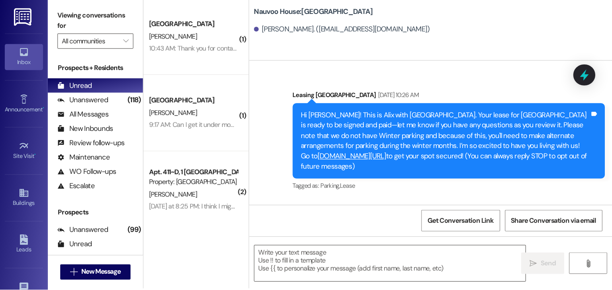
scroll to position [0, 0]
